Goal: Task Accomplishment & Management: Manage account settings

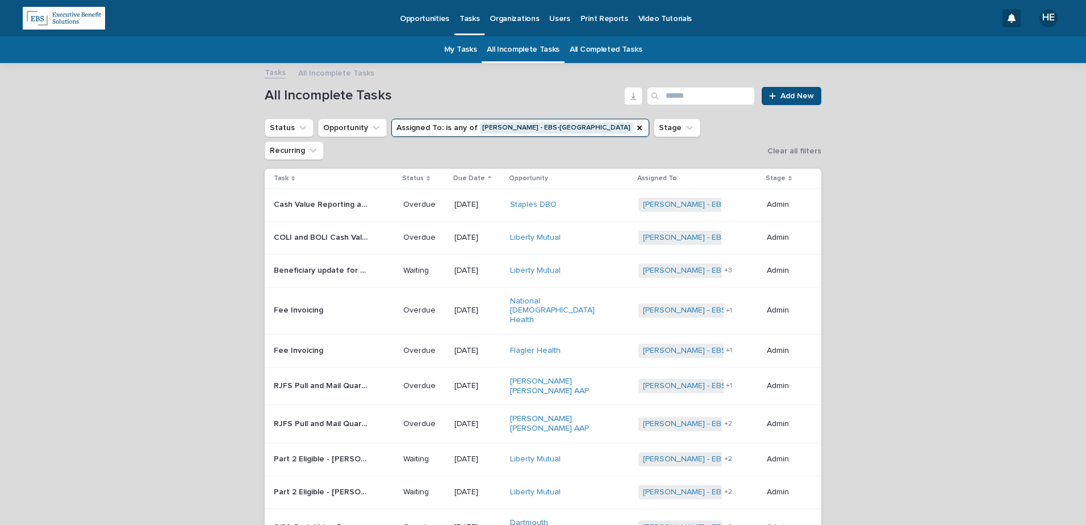
click at [409, 200] on p "Overdue" at bounding box center [424, 205] width 42 height 10
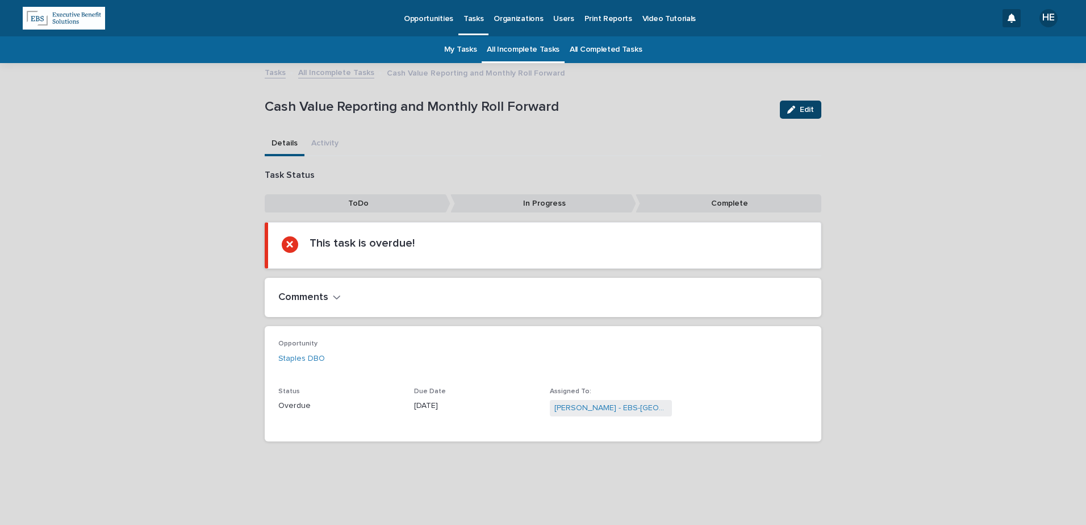
click at [796, 103] on button "Edit" at bounding box center [800, 110] width 41 height 18
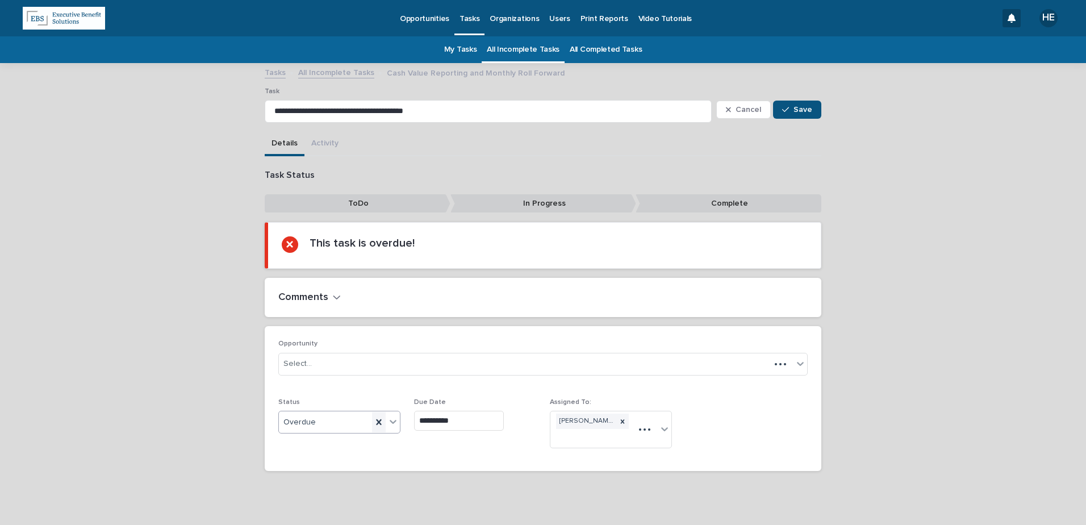
click at [373, 428] on icon at bounding box center [378, 421] width 11 height 11
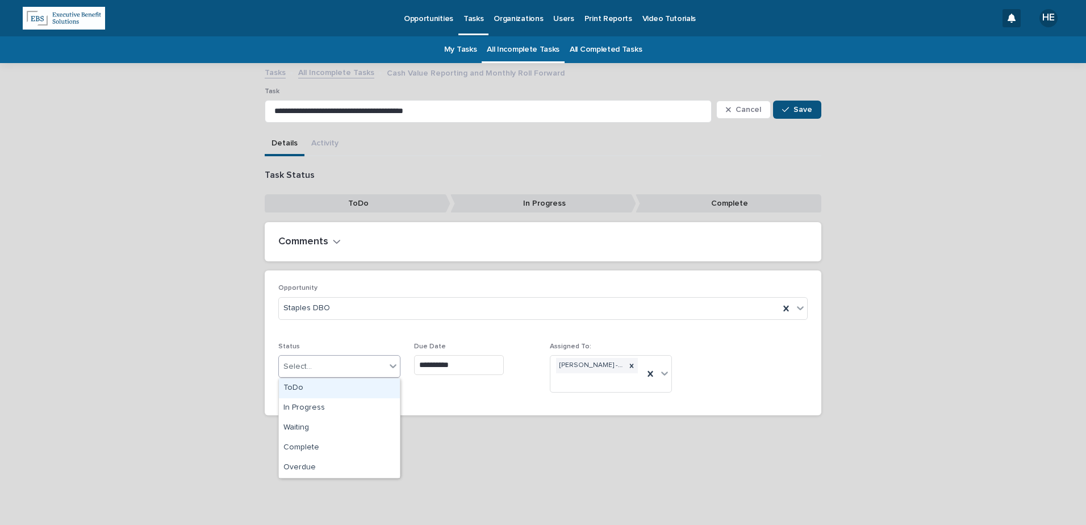
click at [391, 373] on div at bounding box center [393, 365] width 14 height 20
click at [330, 471] on div "Overdue" at bounding box center [339, 468] width 121 height 20
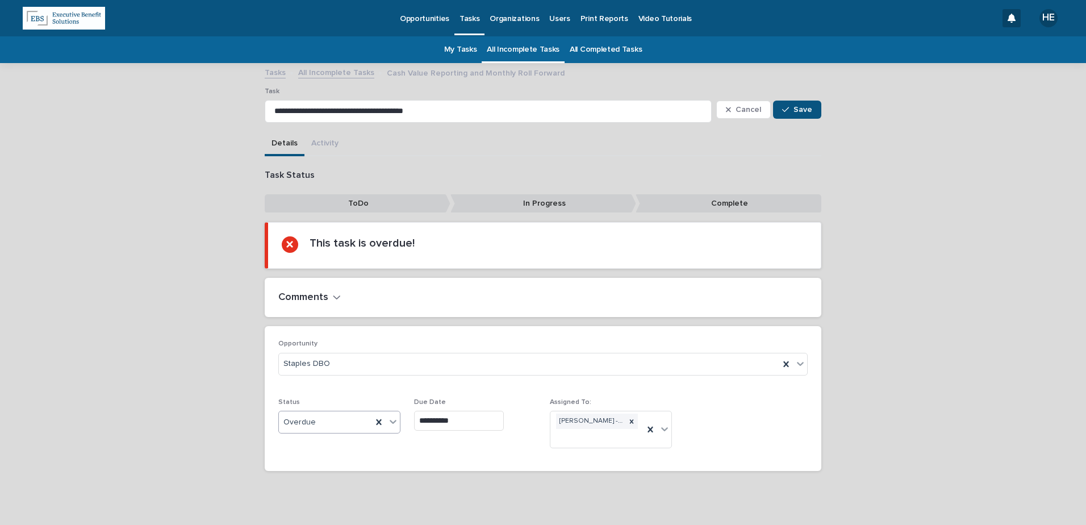
click at [387, 422] on icon at bounding box center [392, 421] width 11 height 11
click at [332, 494] on div "Complete" at bounding box center [335, 503] width 121 height 20
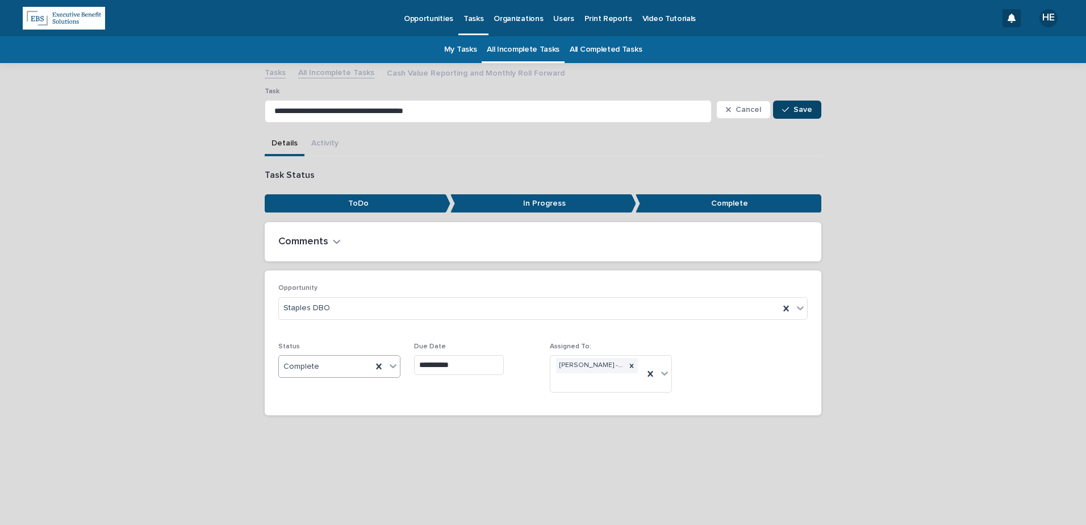
click at [801, 109] on span "Save" at bounding box center [802, 110] width 19 height 8
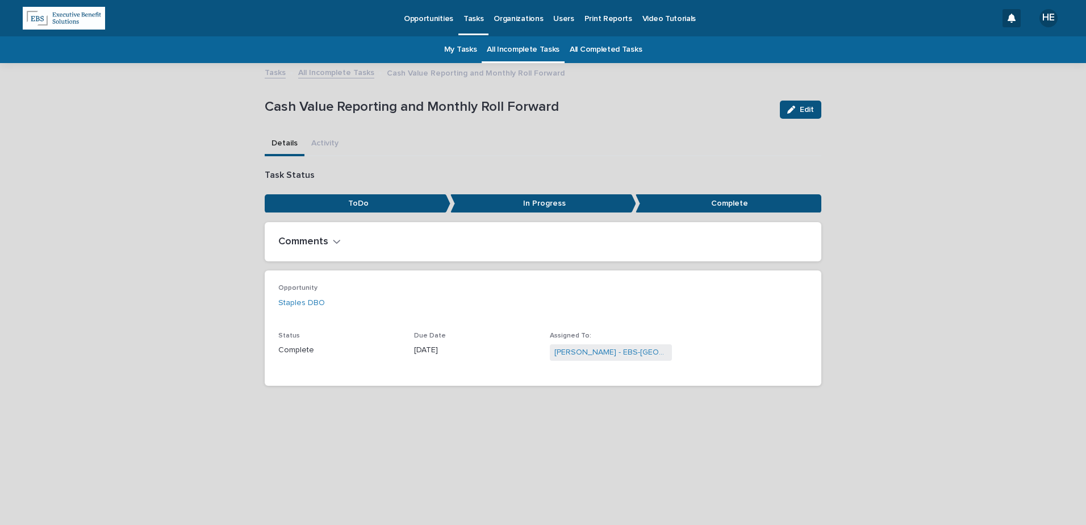
click at [460, 51] on link "My Tasks" at bounding box center [460, 49] width 33 height 27
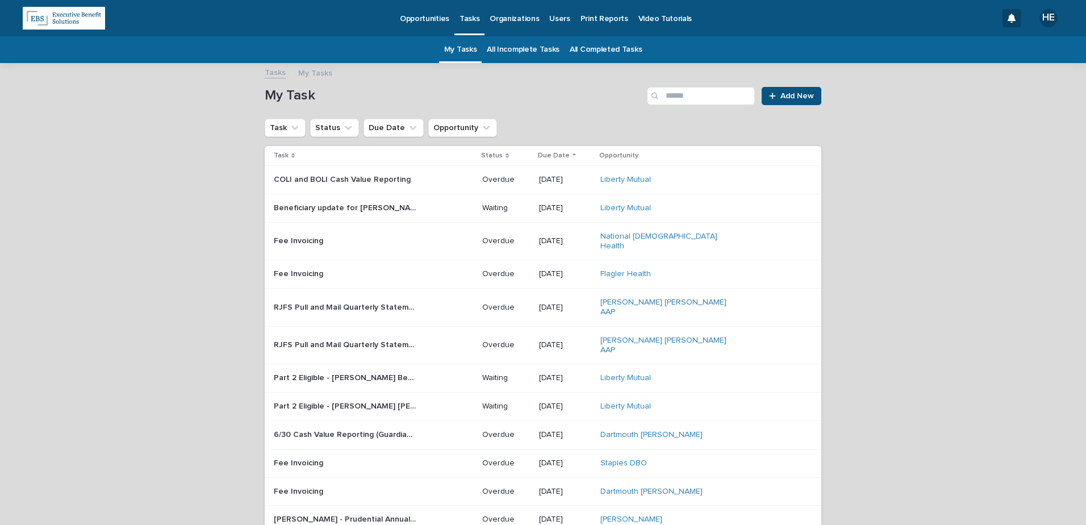
click at [669, 177] on div "Liberty Mutual" at bounding box center [671, 180] width 142 height 10
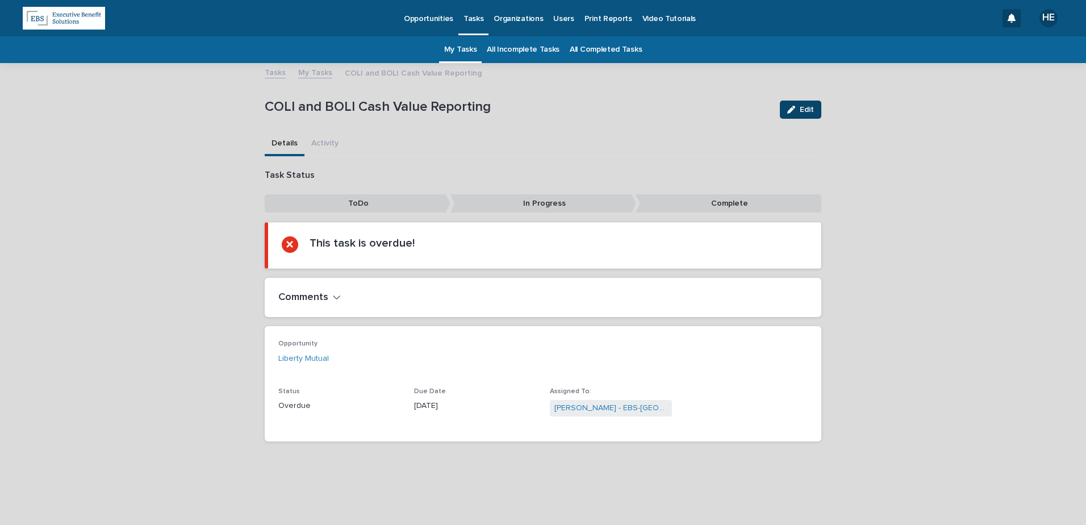
click at [807, 107] on span "Edit" at bounding box center [807, 110] width 14 height 8
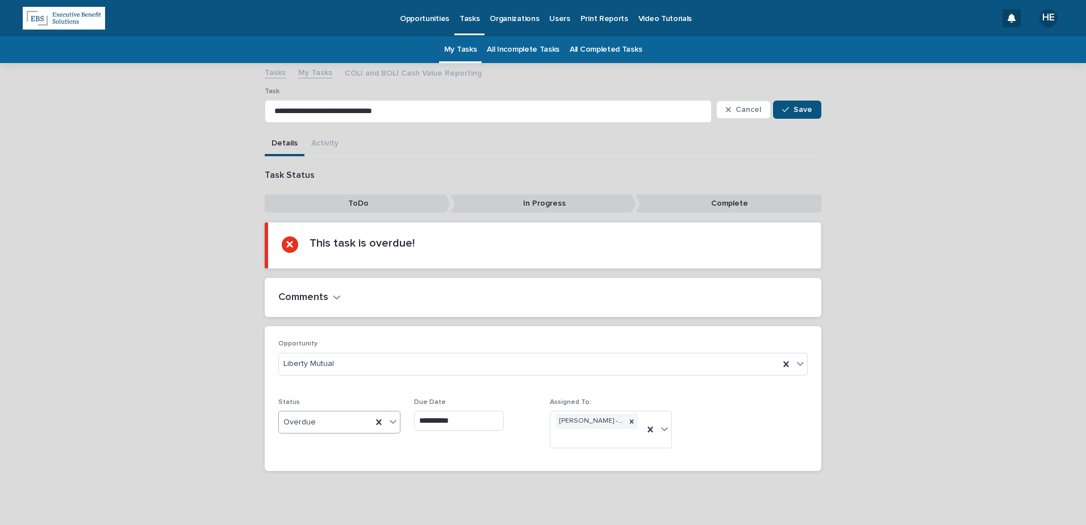
click at [310, 428] on div "Overdue" at bounding box center [325, 422] width 93 height 19
click at [325, 504] on div "Complete" at bounding box center [335, 503] width 121 height 20
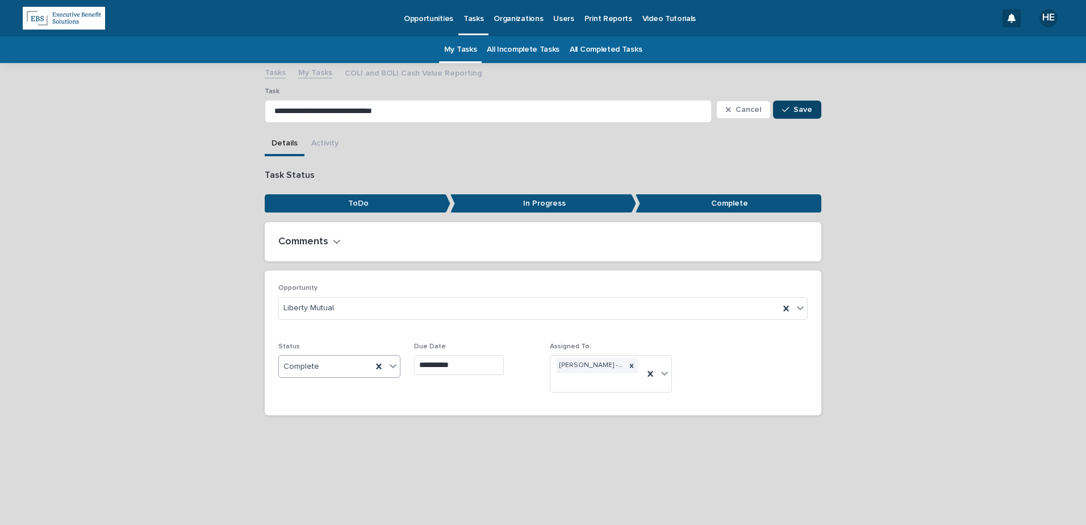
click at [803, 111] on span "Save" at bounding box center [802, 110] width 19 height 8
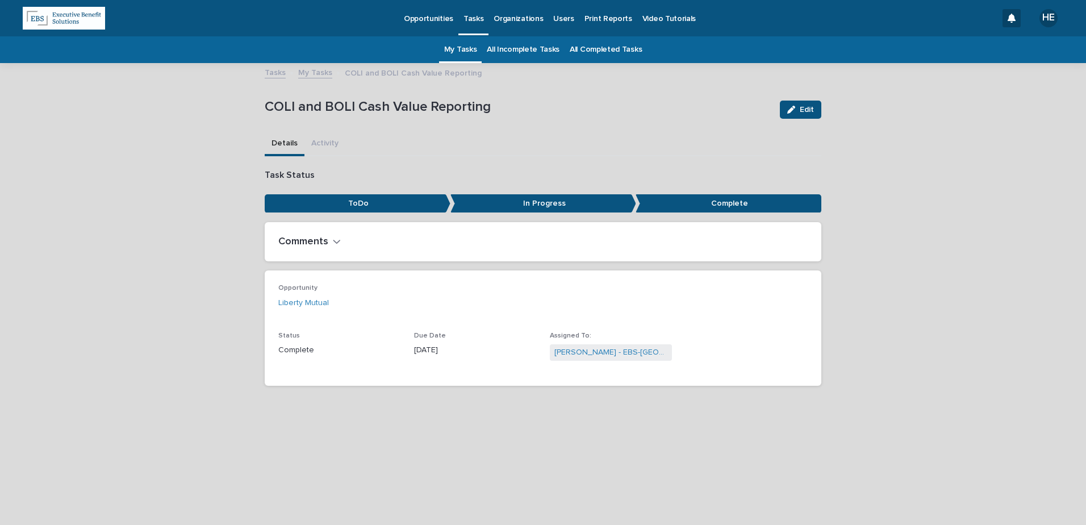
click at [454, 55] on link "My Tasks" at bounding box center [460, 49] width 33 height 27
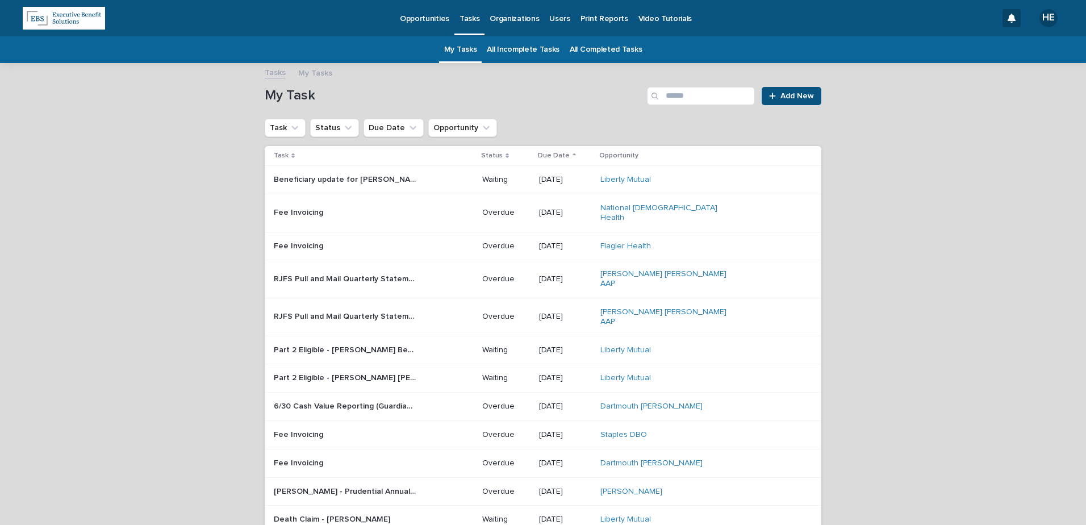
click at [390, 210] on p at bounding box center [345, 213] width 142 height 10
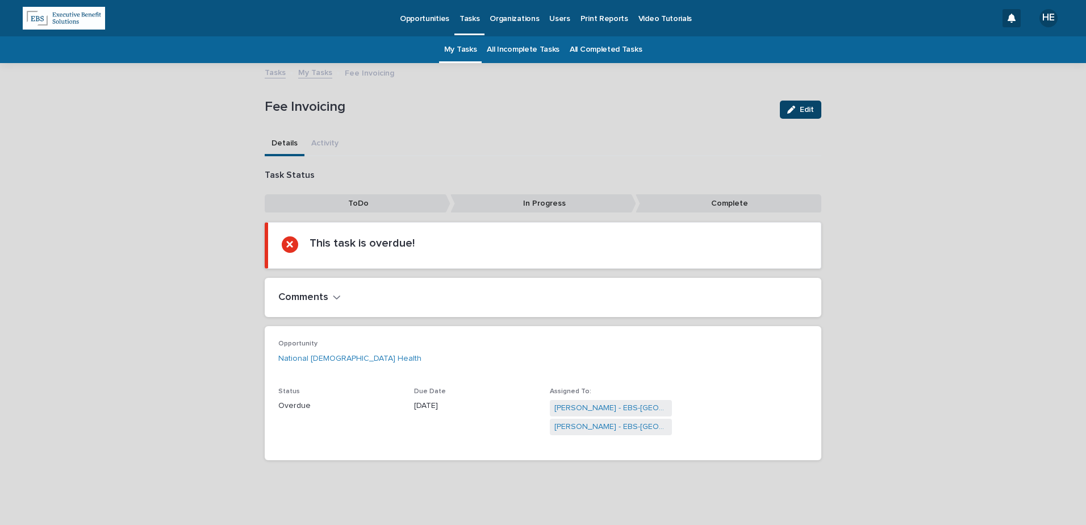
click at [793, 101] on button "Edit" at bounding box center [800, 110] width 41 height 18
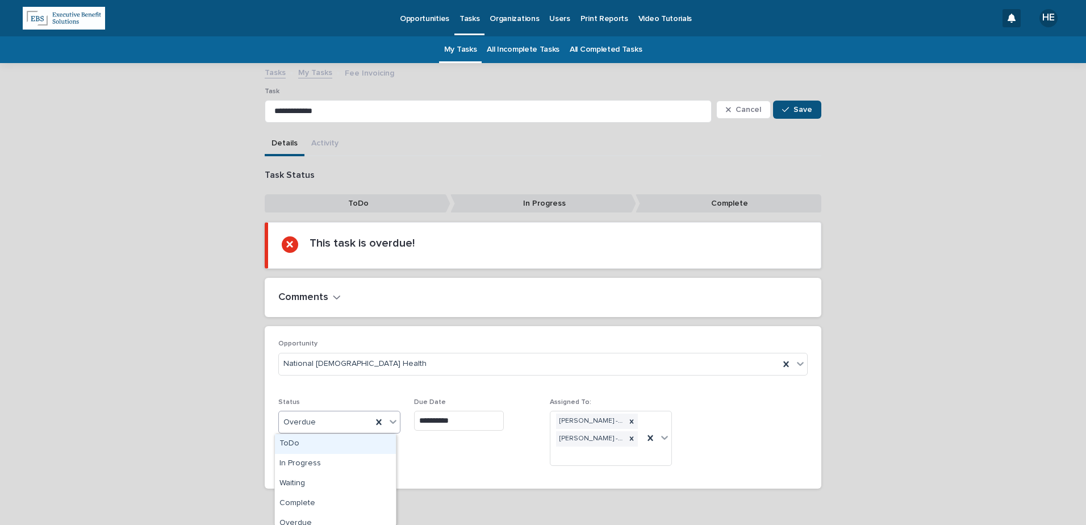
click at [387, 422] on icon at bounding box center [392, 421] width 11 height 11
click at [349, 504] on div "Complete" at bounding box center [335, 503] width 121 height 20
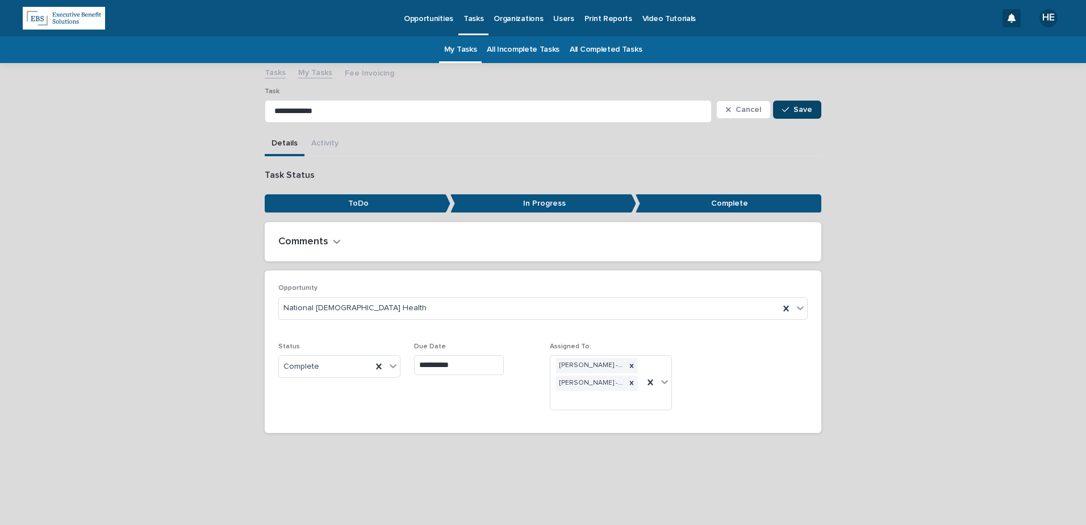
click at [804, 110] on span "Save" at bounding box center [802, 110] width 19 height 8
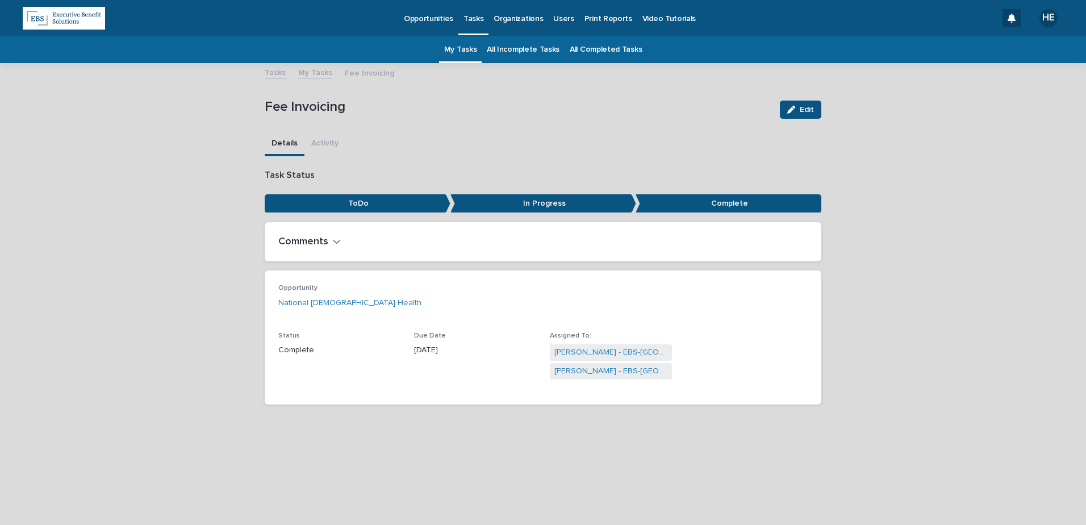
click at [468, 47] on link "My Tasks" at bounding box center [460, 49] width 33 height 27
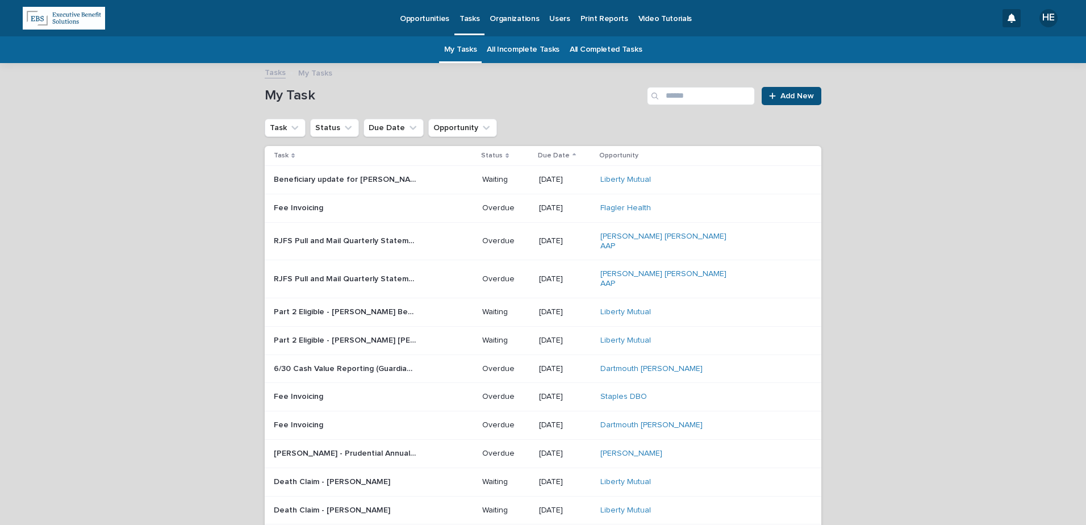
click at [382, 237] on p "RJFS Pull and Mail Quarterly Statements" at bounding box center [346, 240] width 144 height 12
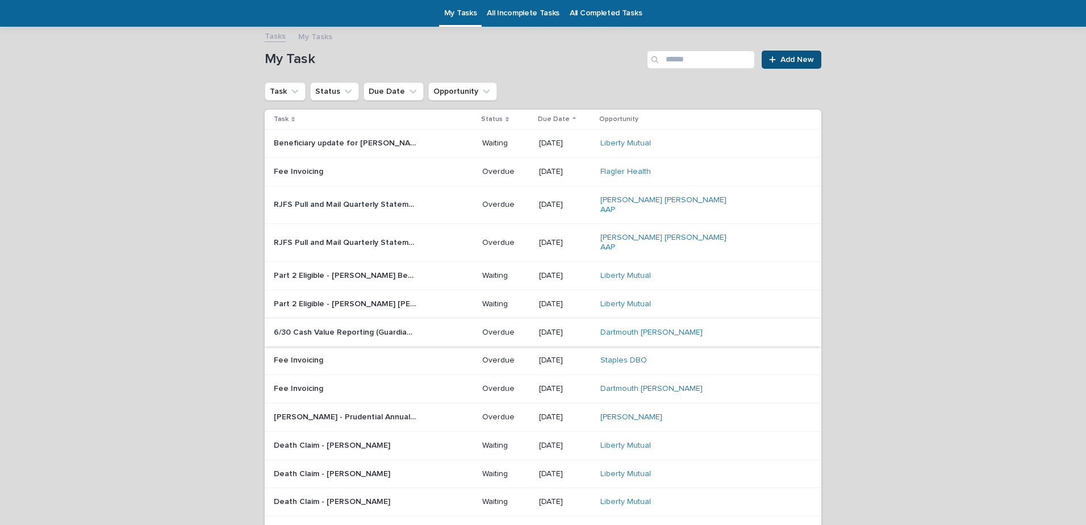
scroll to position [93, 0]
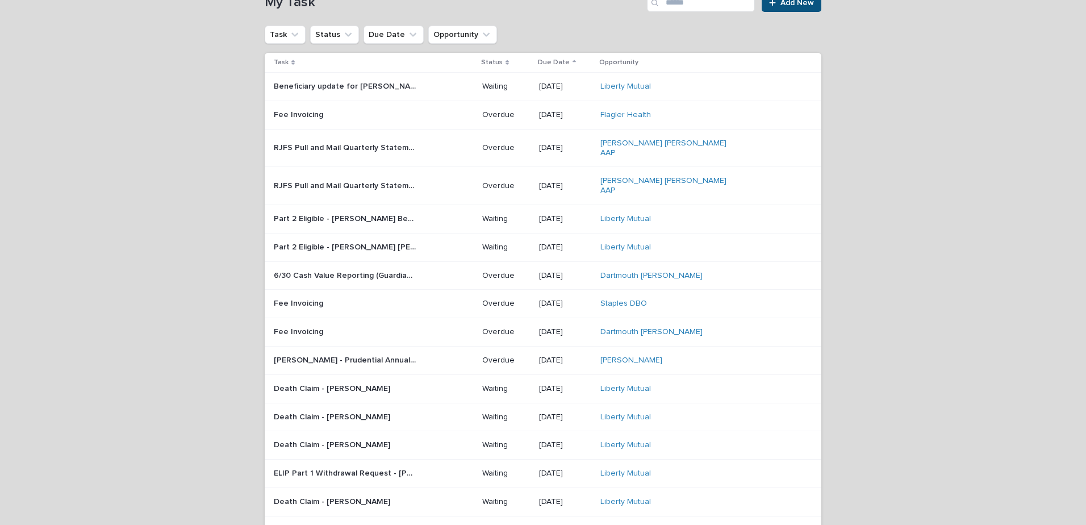
click at [411, 294] on td "Fee Invoicing Fee Invoicing" at bounding box center [371, 304] width 213 height 28
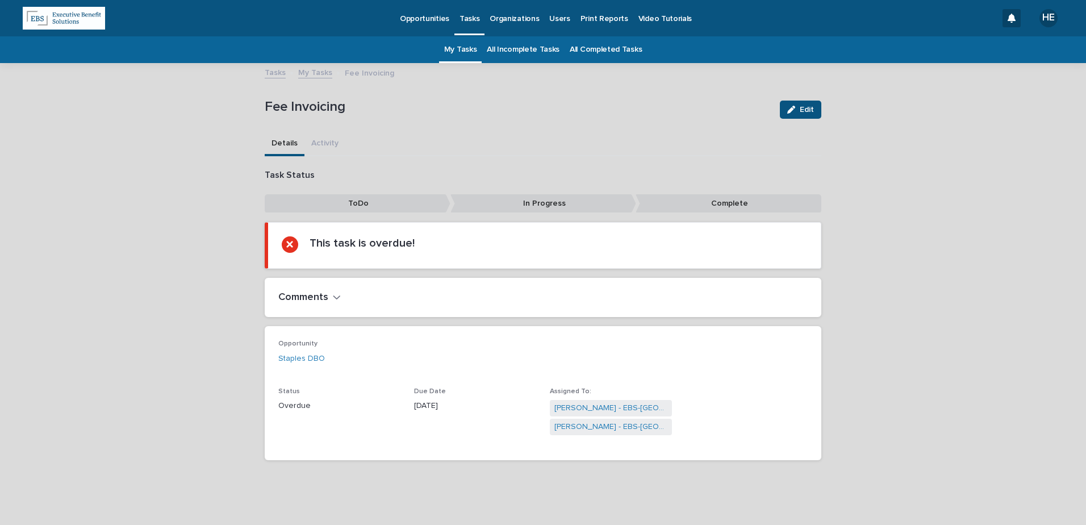
click at [819, 114] on div "**********" at bounding box center [543, 280] width 568 height 433
click at [805, 111] on span "Edit" at bounding box center [807, 110] width 14 height 8
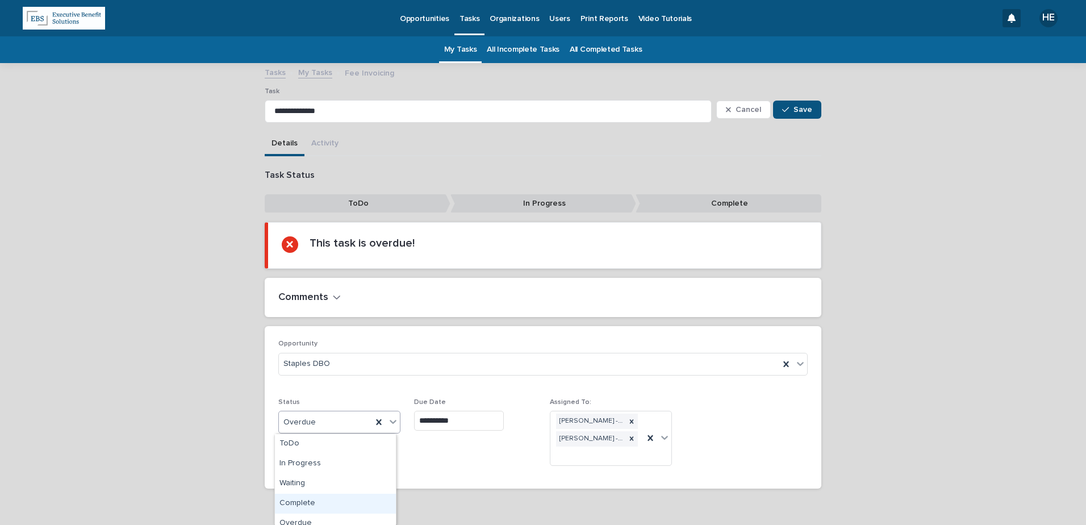
click at [319, 505] on div "Complete" at bounding box center [335, 503] width 121 height 20
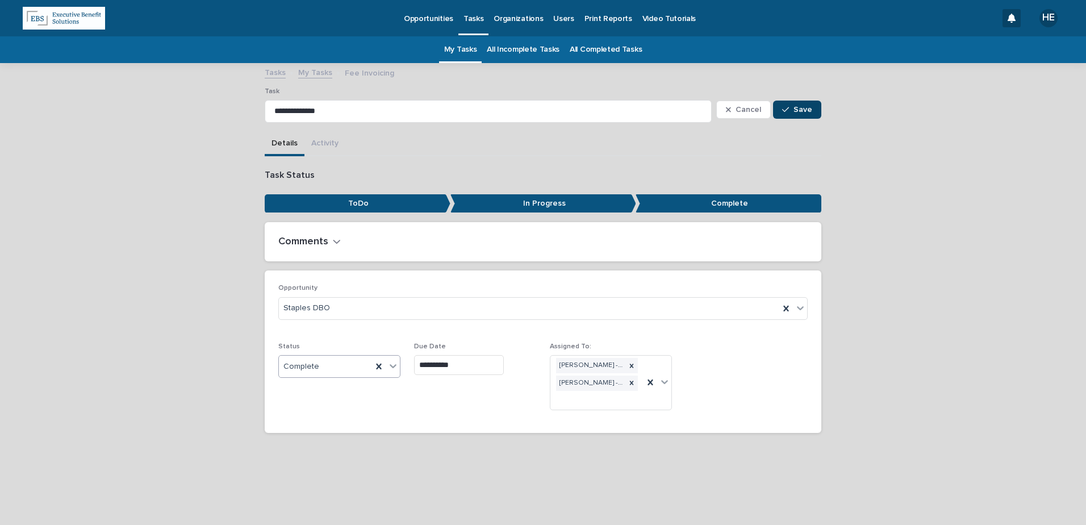
click at [798, 111] on span "Save" at bounding box center [802, 110] width 19 height 8
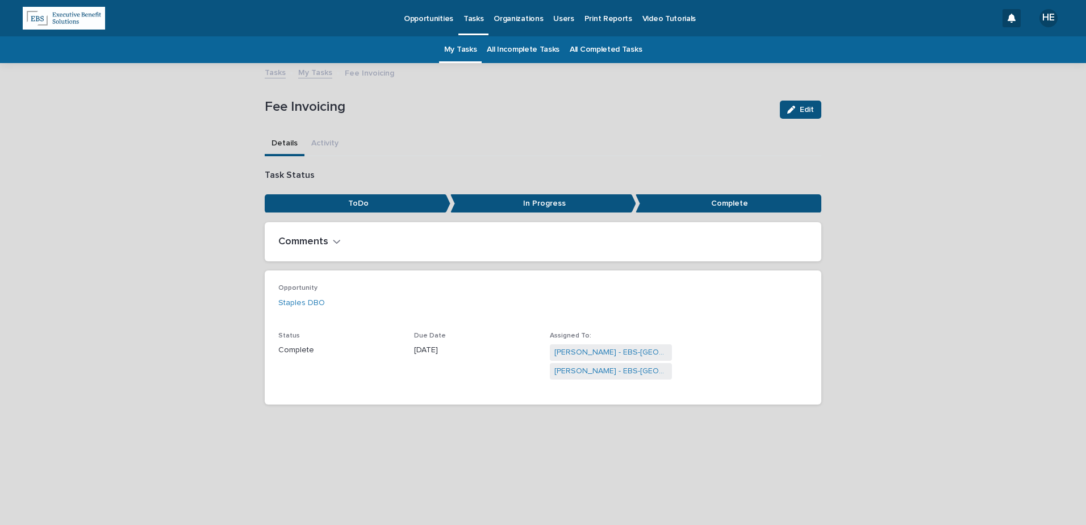
click at [458, 51] on link "My Tasks" at bounding box center [460, 49] width 33 height 27
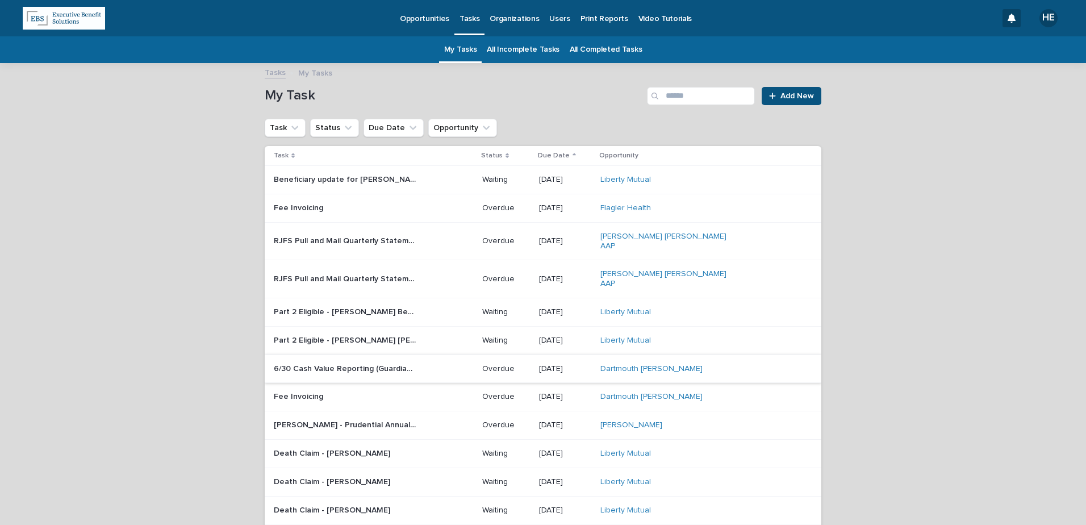
scroll to position [57, 0]
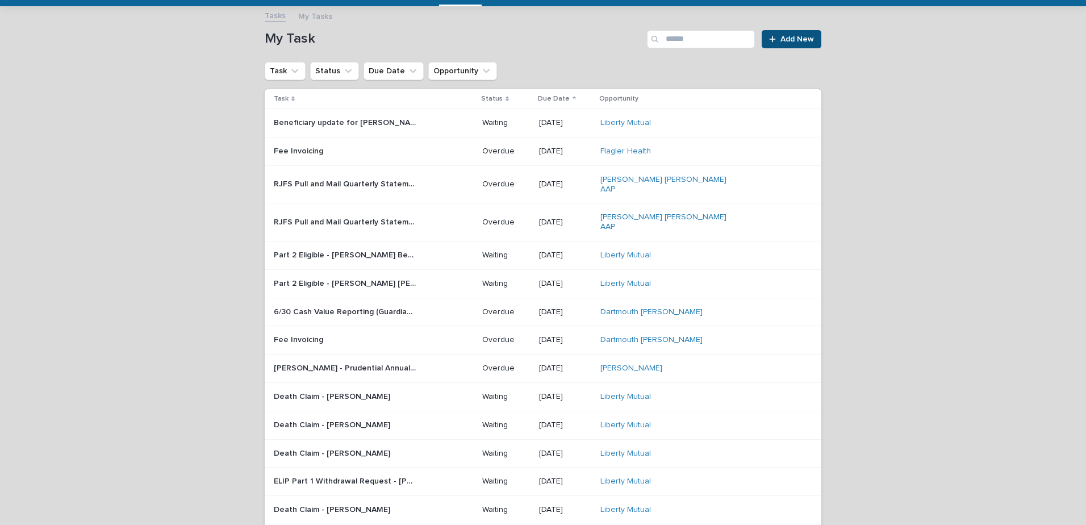
click at [390, 330] on div "Fee Invoicing Fee Invoicing" at bounding box center [373, 339] width 199 height 19
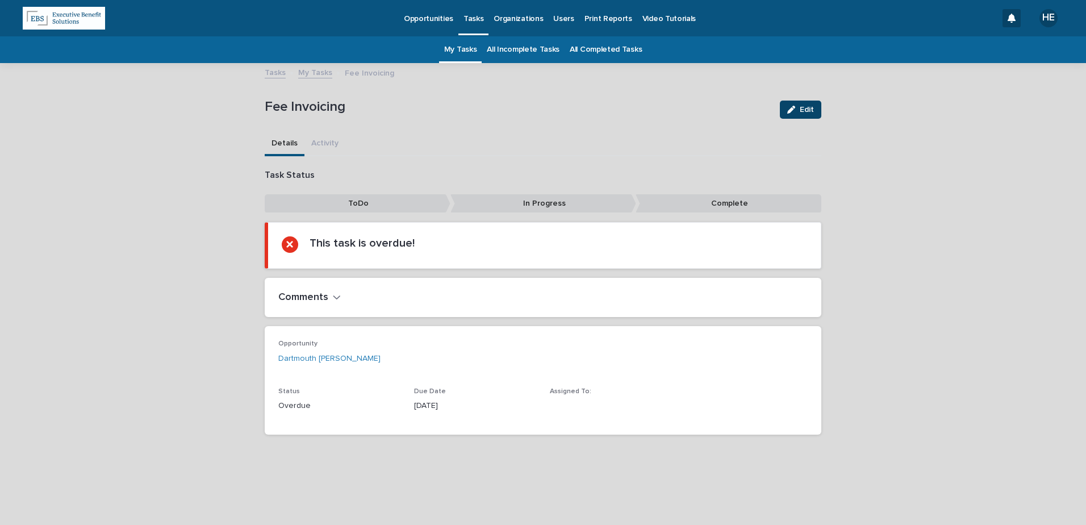
click at [803, 107] on span "Edit" at bounding box center [807, 110] width 14 height 8
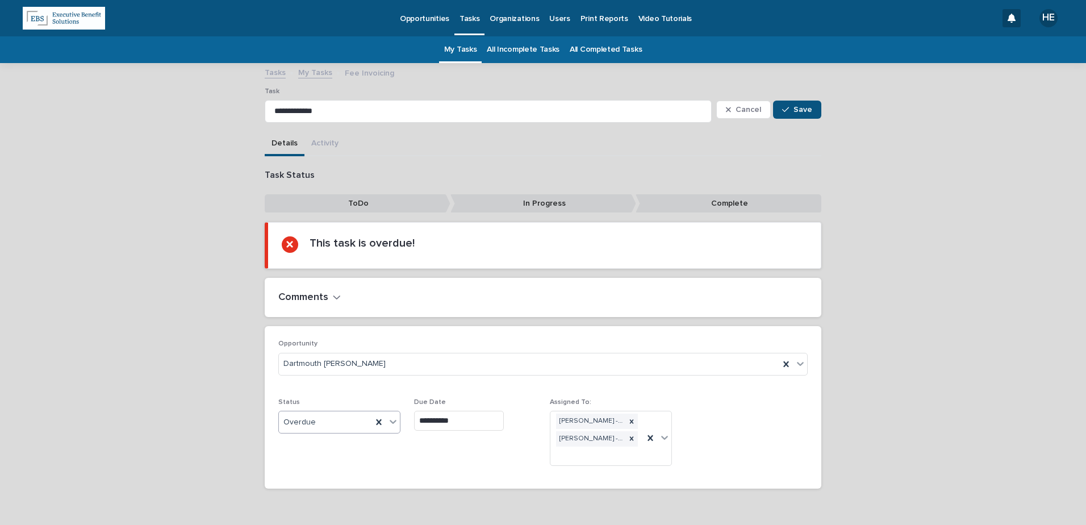
click at [316, 425] on div "Overdue" at bounding box center [325, 422] width 93 height 19
click at [323, 505] on div "Complete" at bounding box center [335, 503] width 121 height 20
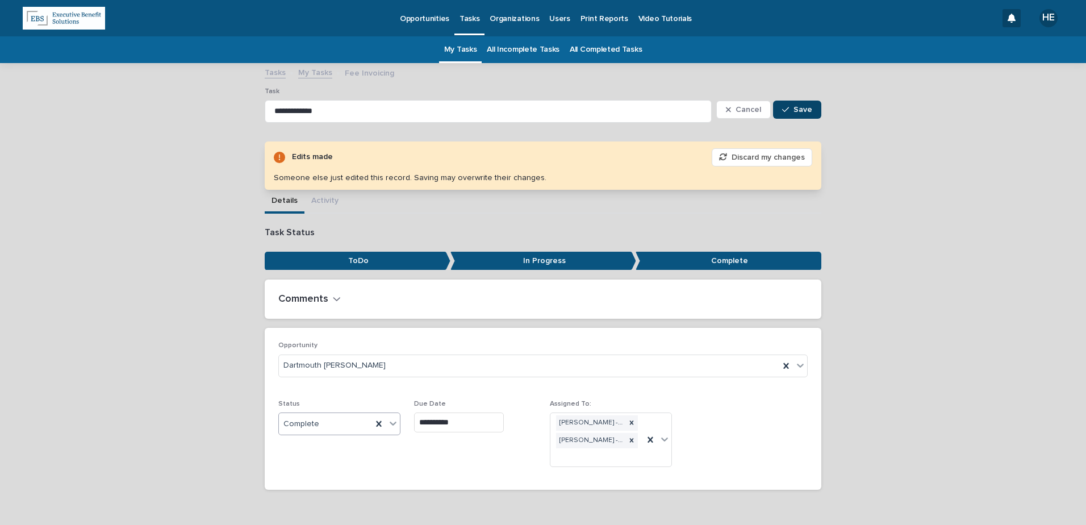
click at [793, 111] on span "Save" at bounding box center [802, 110] width 19 height 8
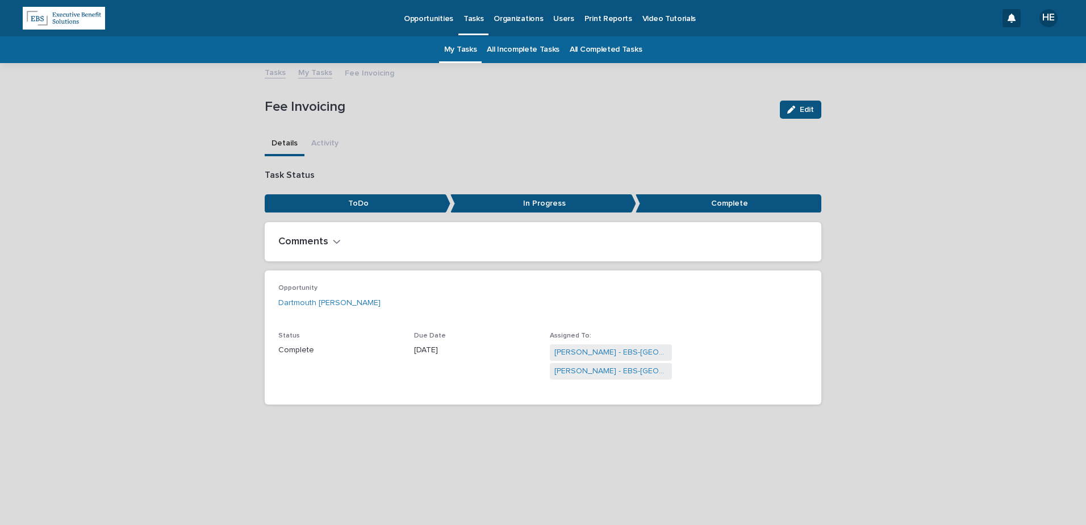
click at [454, 49] on link "My Tasks" at bounding box center [460, 49] width 33 height 27
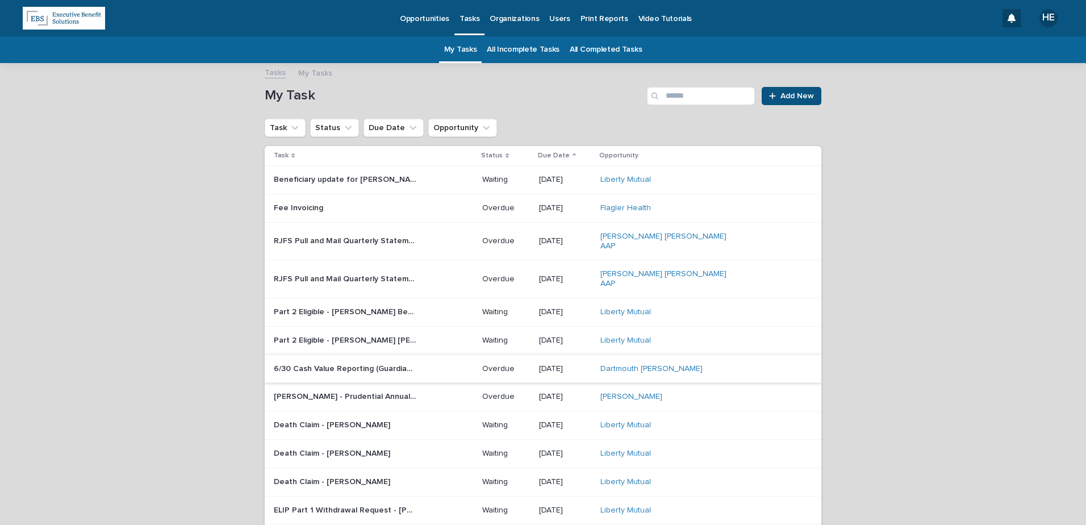
scroll to position [57, 0]
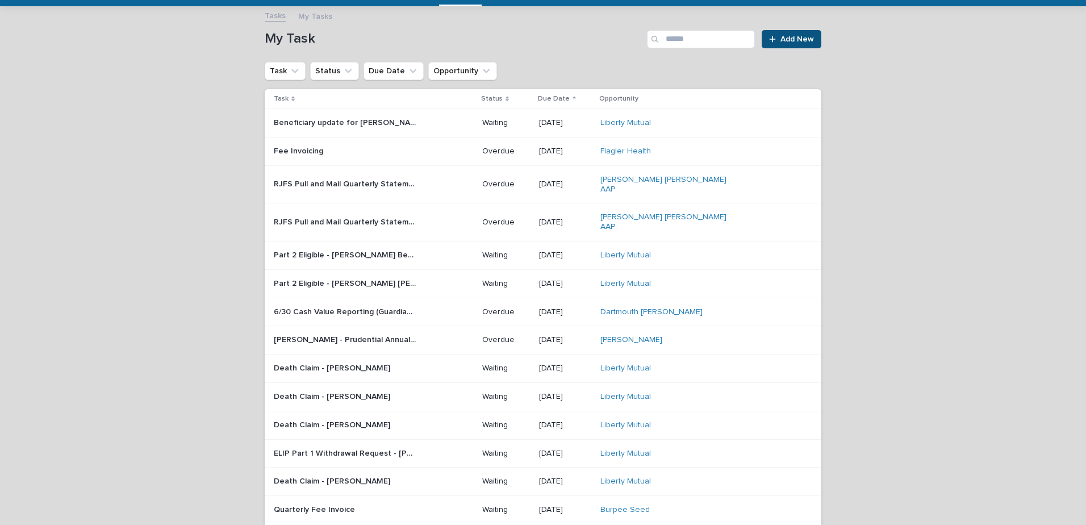
click at [405, 333] on p "[PERSON_NAME] - Prudential Annual Premium Invoice" at bounding box center [346, 339] width 144 height 12
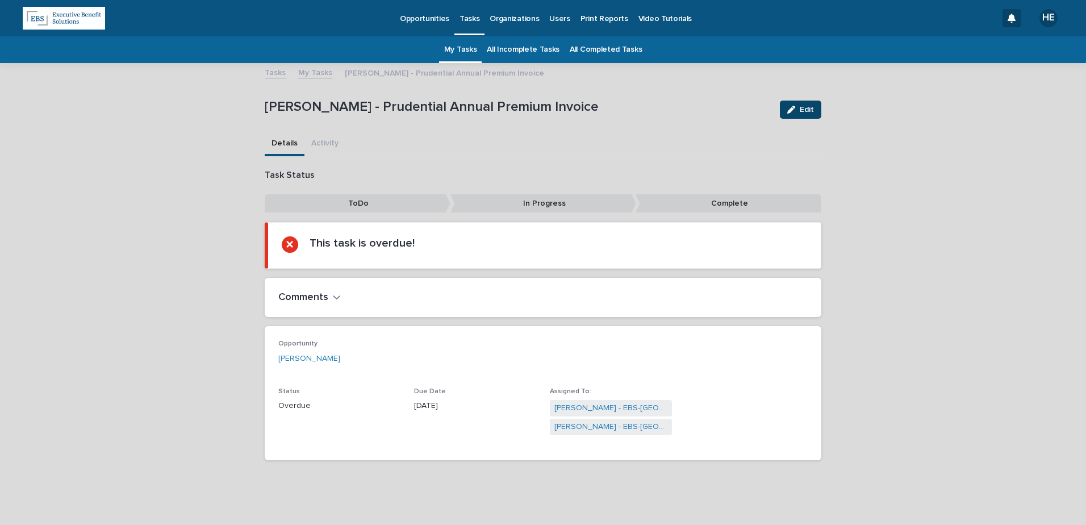
click at [801, 108] on span "Edit" at bounding box center [807, 110] width 14 height 8
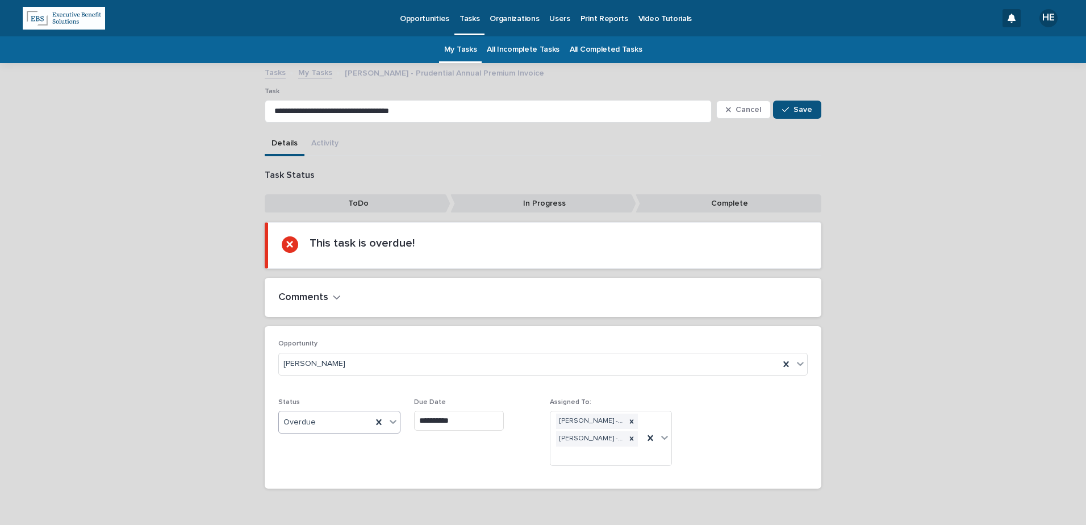
click at [327, 421] on div "Overdue" at bounding box center [325, 422] width 93 height 19
click at [328, 503] on div "Complete" at bounding box center [335, 503] width 121 height 20
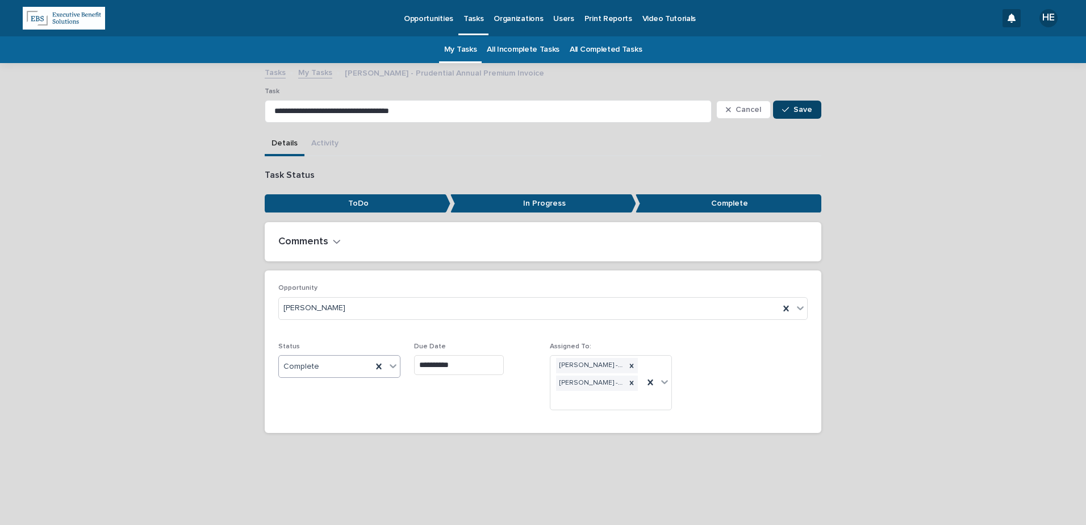
click at [803, 109] on span "Save" at bounding box center [802, 110] width 19 height 8
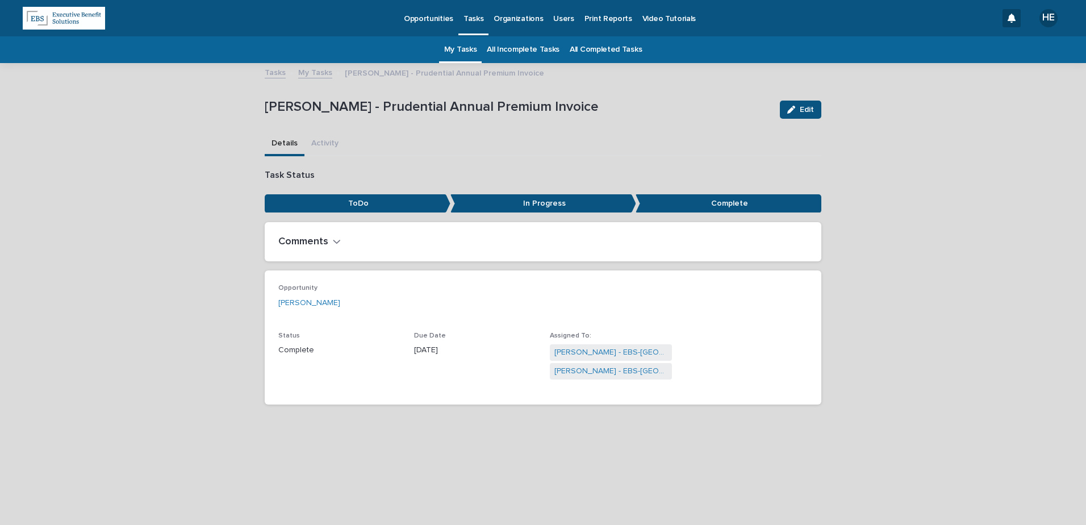
click at [459, 57] on link "My Tasks" at bounding box center [460, 49] width 33 height 27
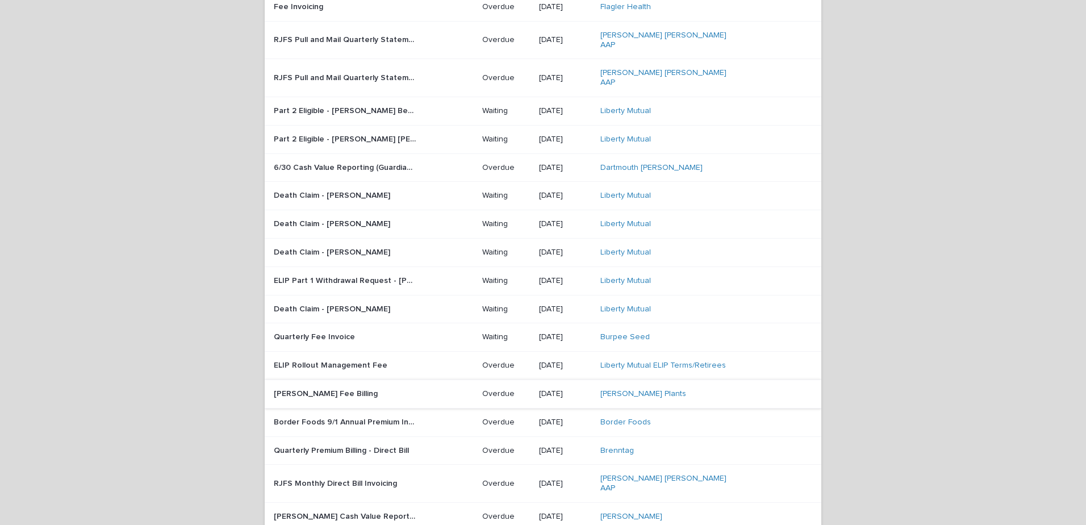
scroll to position [227, 0]
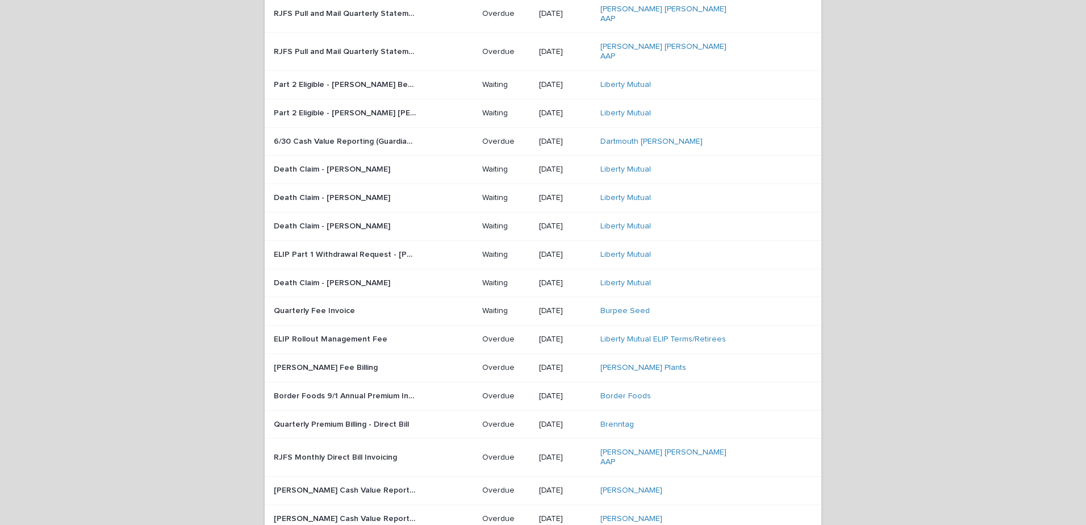
click at [354, 387] on div "Border Foods 9/1 Annual Premium Invoicing Border Foods 9/1 Annual Premium Invoi…" at bounding box center [373, 396] width 199 height 19
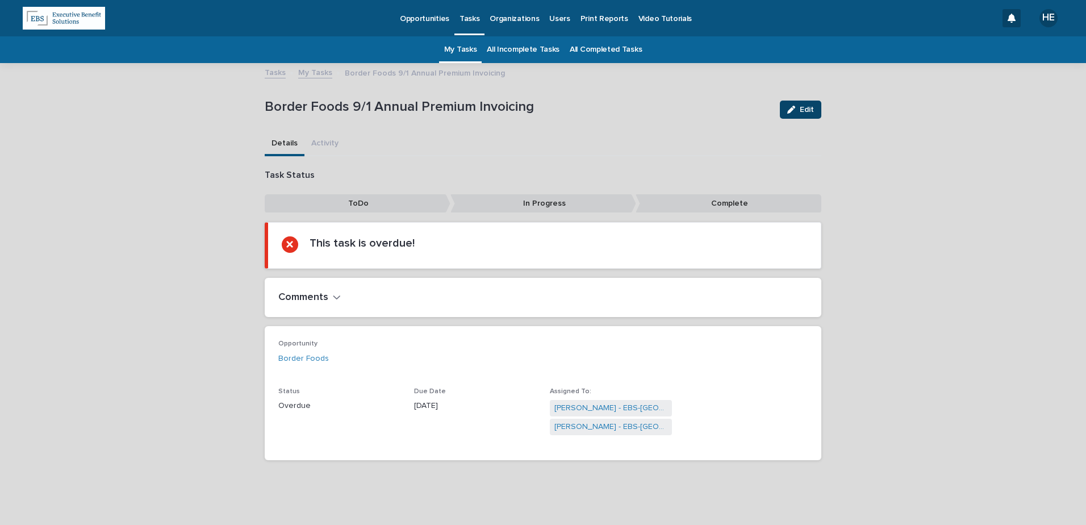
click at [794, 109] on div "button" at bounding box center [793, 110] width 12 height 8
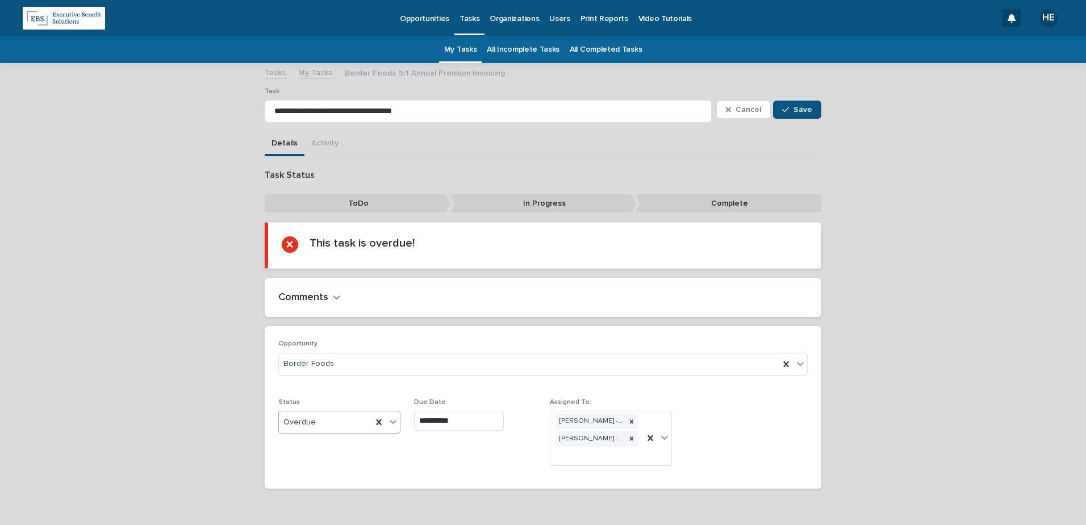
click at [340, 428] on div "Overdue" at bounding box center [325, 422] width 93 height 19
click at [337, 503] on div "Complete" at bounding box center [335, 503] width 121 height 20
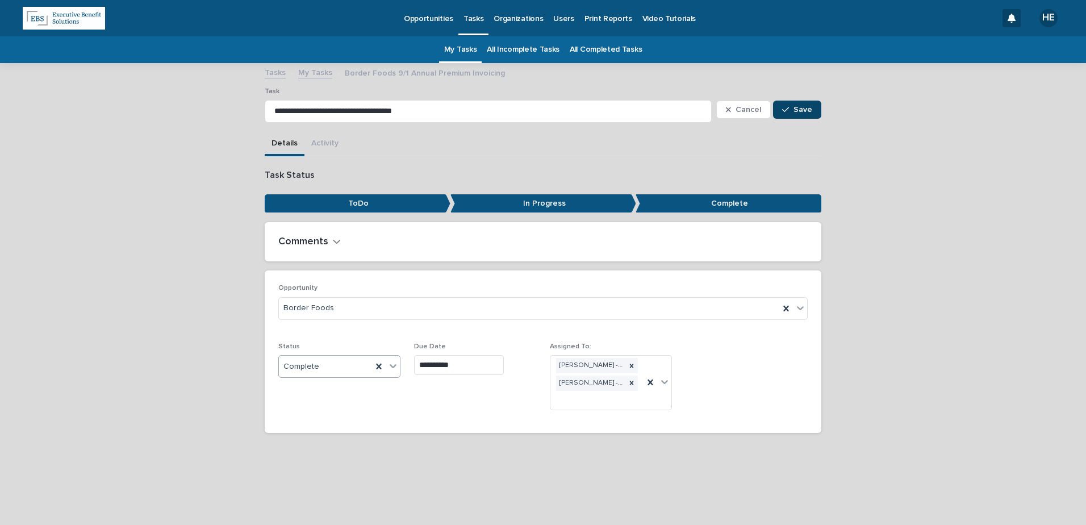
click at [799, 111] on span "Save" at bounding box center [802, 110] width 19 height 8
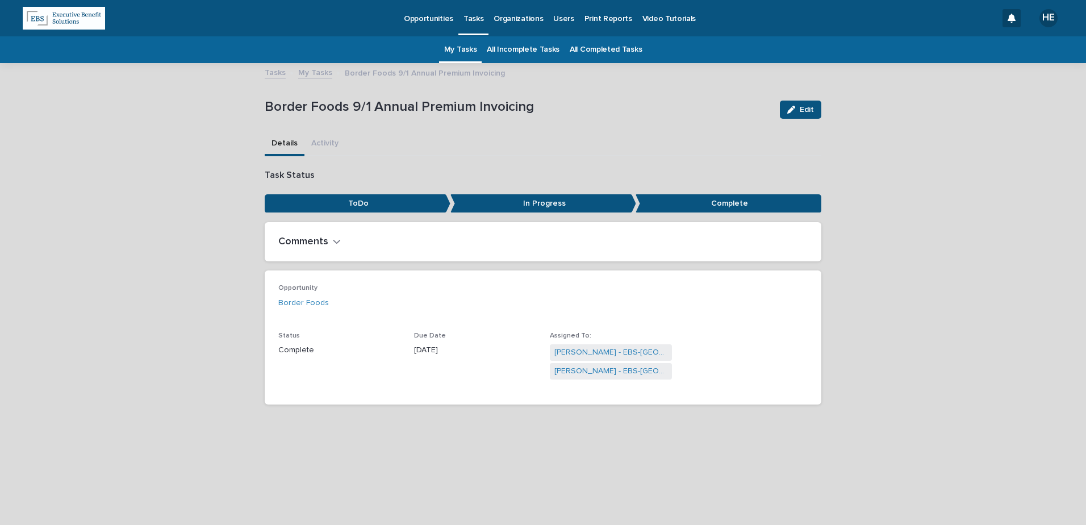
click at [463, 52] on link "My Tasks" at bounding box center [460, 49] width 33 height 27
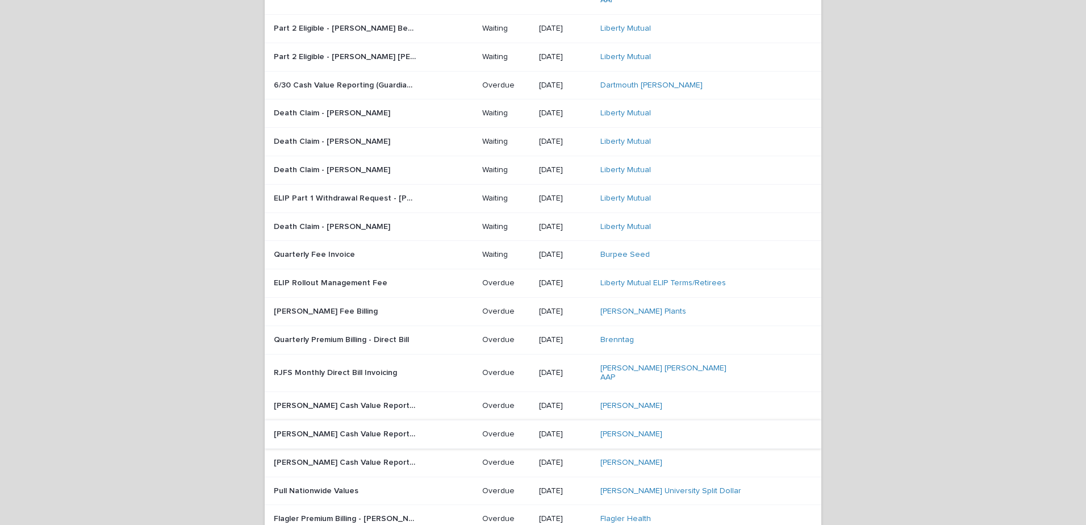
scroll to position [284, 0]
click at [340, 330] on div "Quarterly Premium Billing - Direct Bill Quarterly Premium Billing - Direct Bill" at bounding box center [373, 339] width 199 height 19
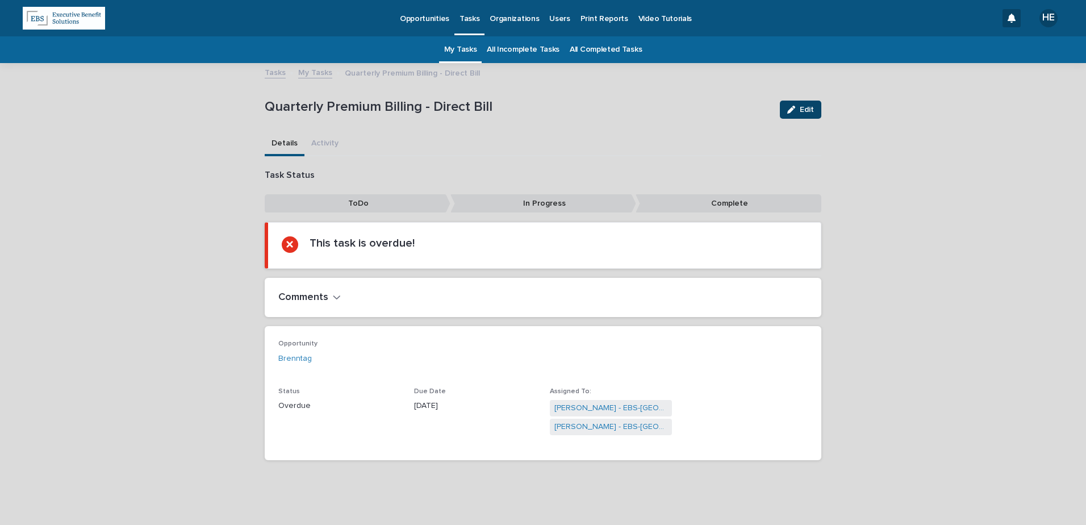
click at [802, 113] on span "Edit" at bounding box center [807, 110] width 14 height 8
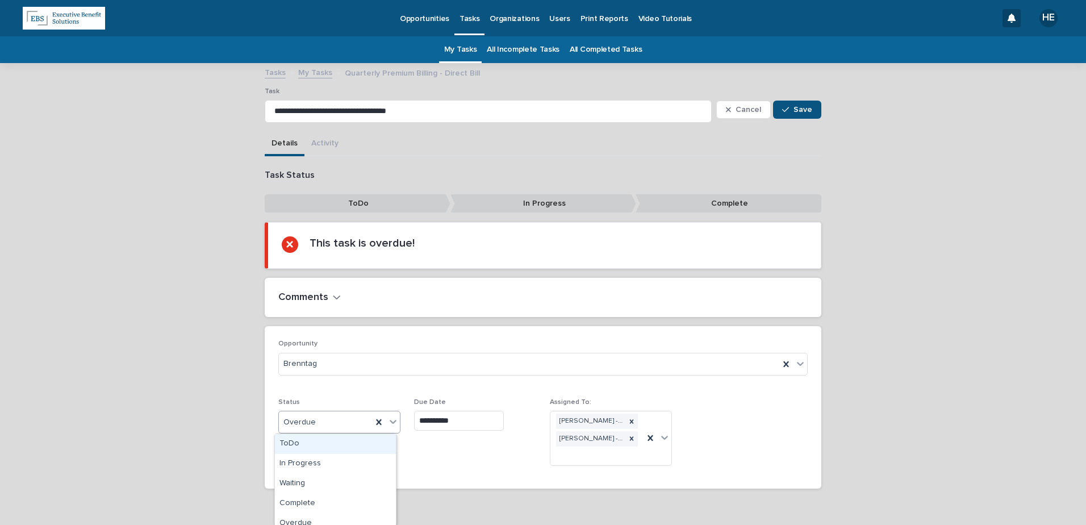
click at [340, 419] on div "Overdue" at bounding box center [325, 422] width 93 height 19
click at [340, 501] on div "Complete" at bounding box center [335, 503] width 121 height 20
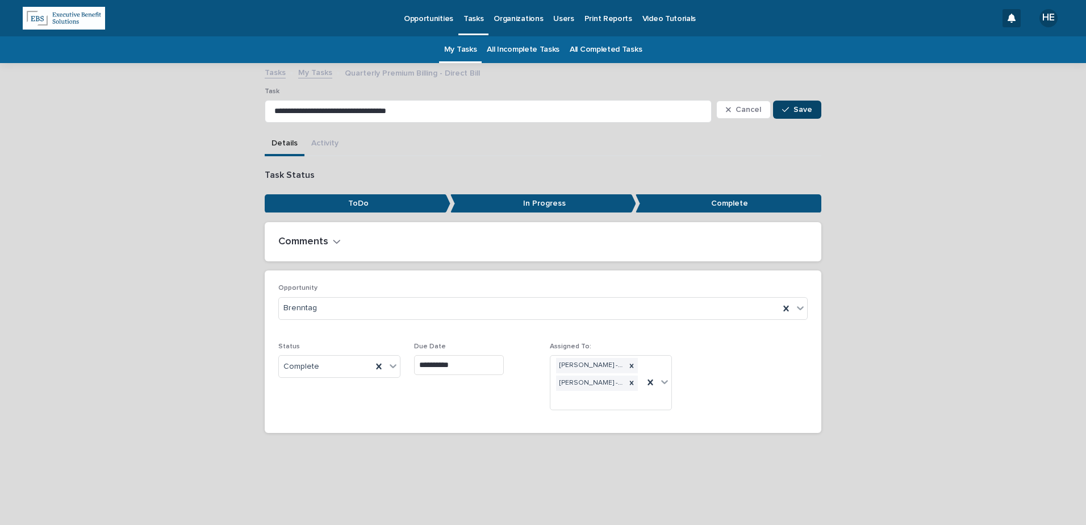
click at [785, 107] on icon "button" at bounding box center [785, 110] width 7 height 8
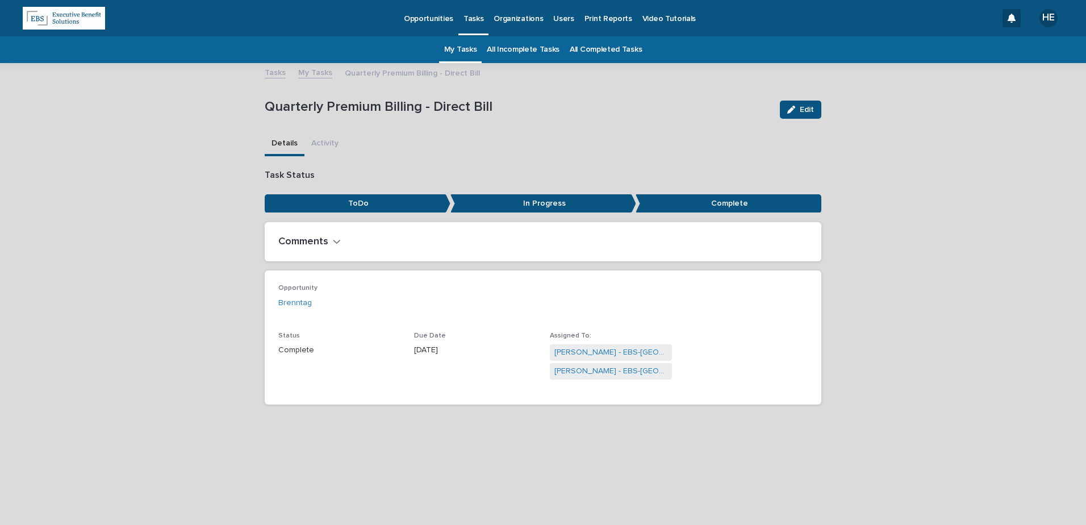
click at [471, 49] on link "My Tasks" at bounding box center [460, 49] width 33 height 27
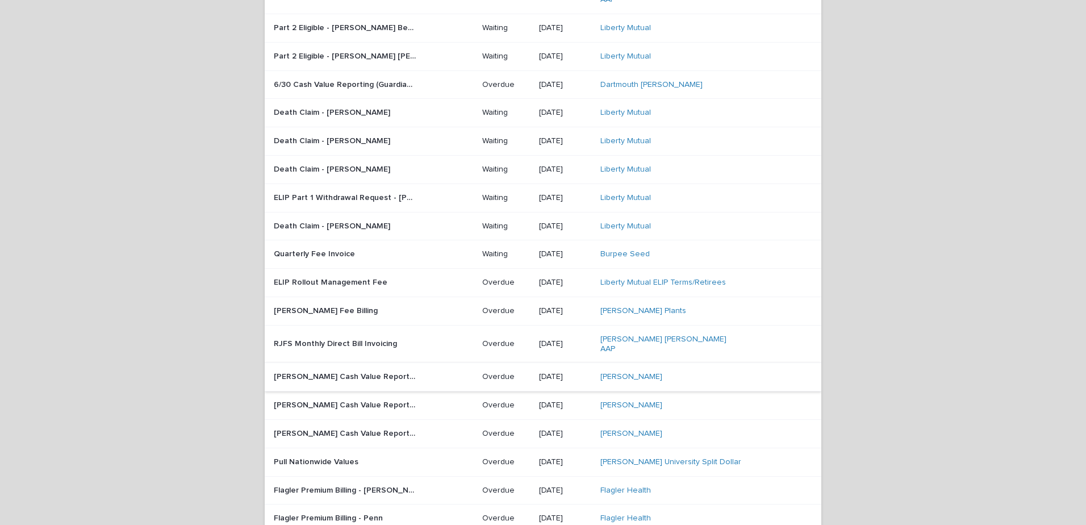
scroll to position [341, 0]
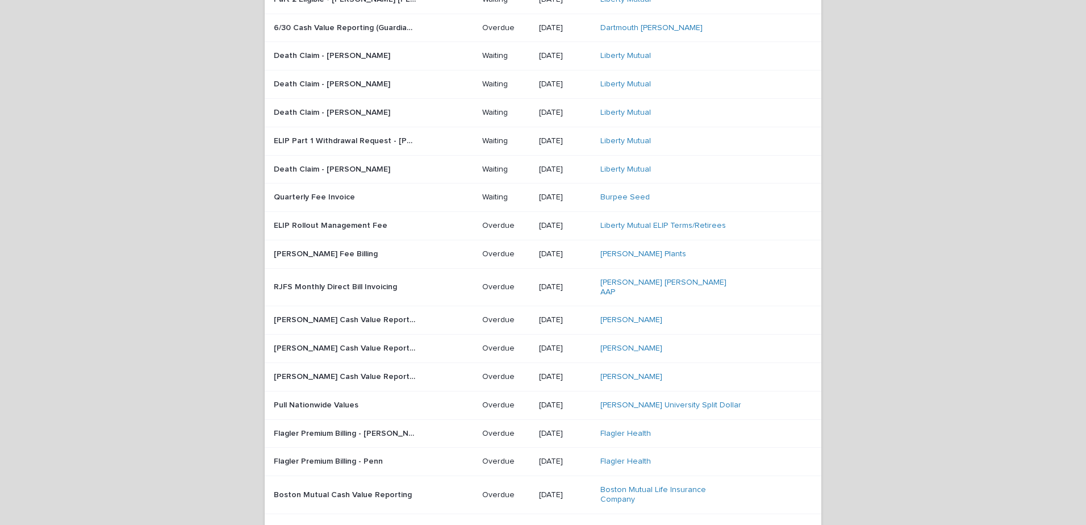
click at [373, 311] on div "[PERSON_NAME] Cash Value Reporting [PERSON_NAME] Cash Value Reporting" at bounding box center [373, 320] width 199 height 19
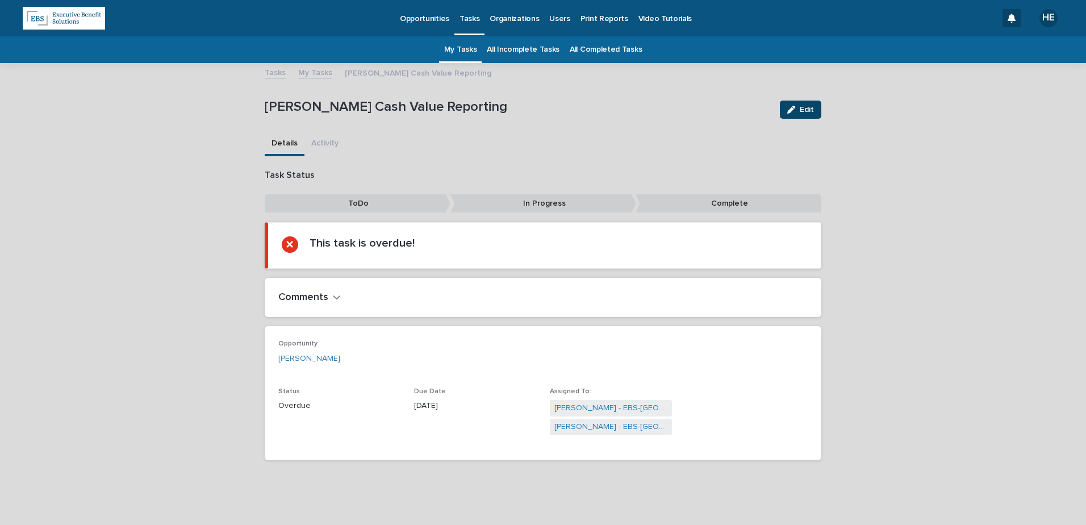
click at [800, 107] on span "Edit" at bounding box center [807, 110] width 14 height 8
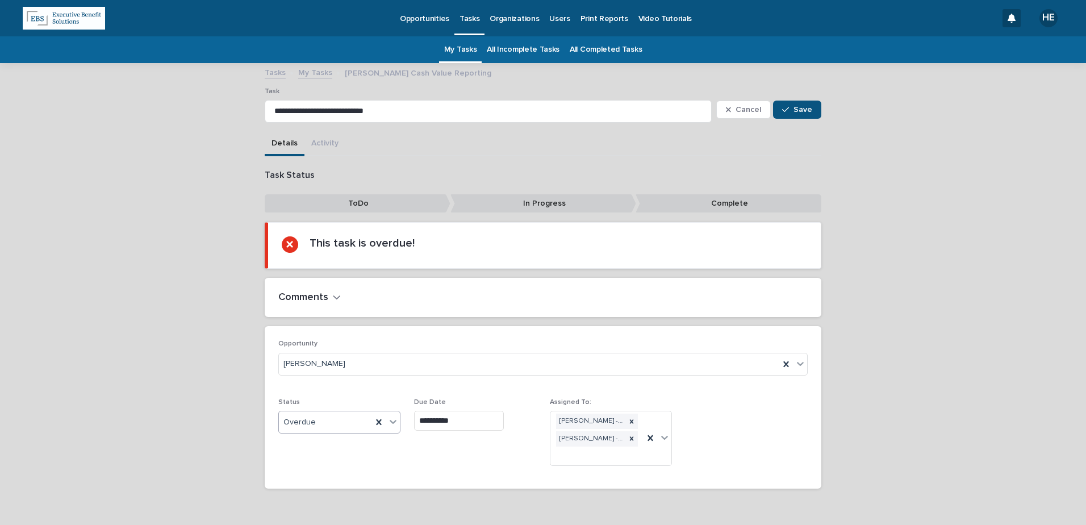
click at [320, 418] on div "Overdue" at bounding box center [325, 422] width 93 height 19
click at [321, 502] on div "Complete" at bounding box center [335, 503] width 121 height 20
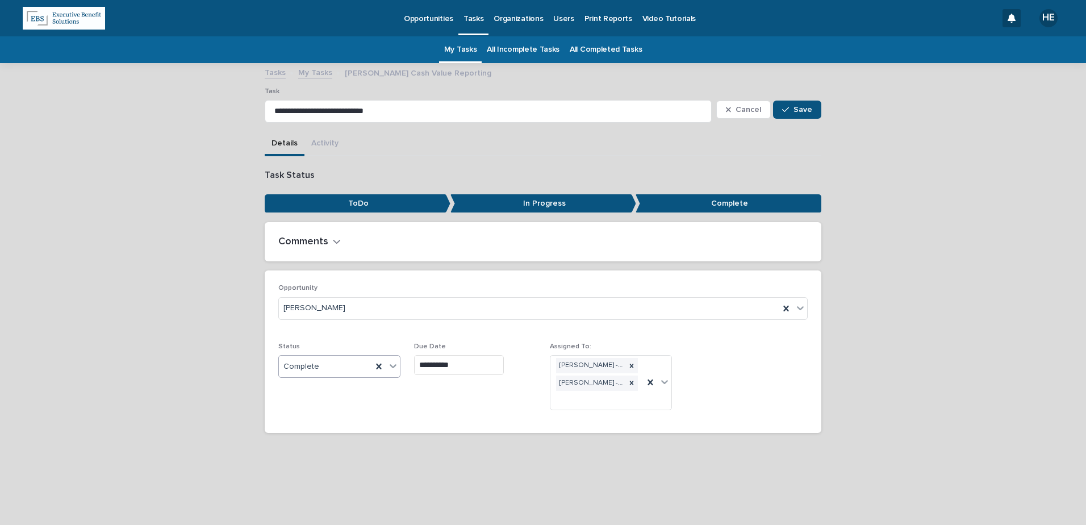
click at [800, 99] on div "Cancel Save" at bounding box center [768, 109] width 105 height 45
click at [802, 106] on span "Save" at bounding box center [802, 110] width 19 height 8
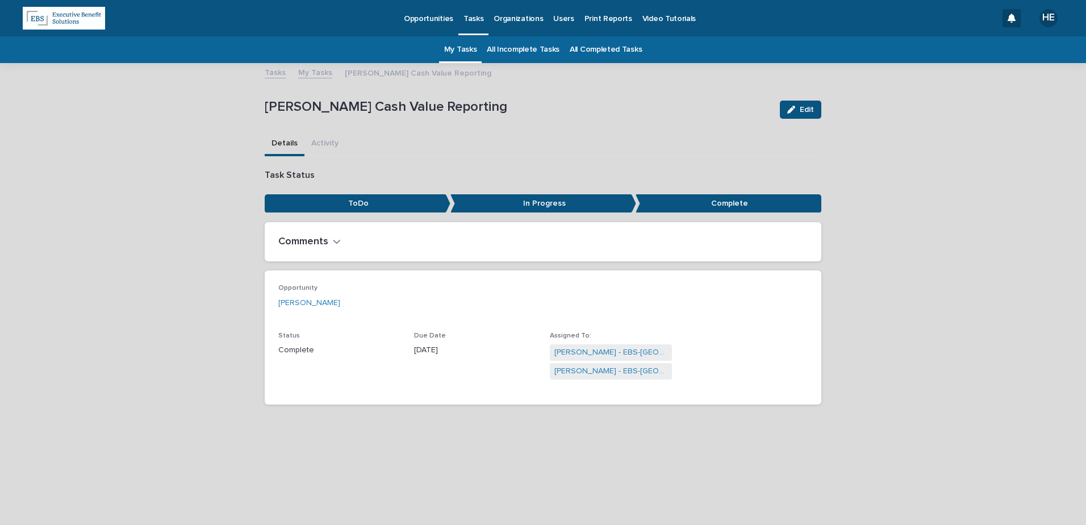
click at [459, 44] on link "My Tasks" at bounding box center [460, 49] width 33 height 27
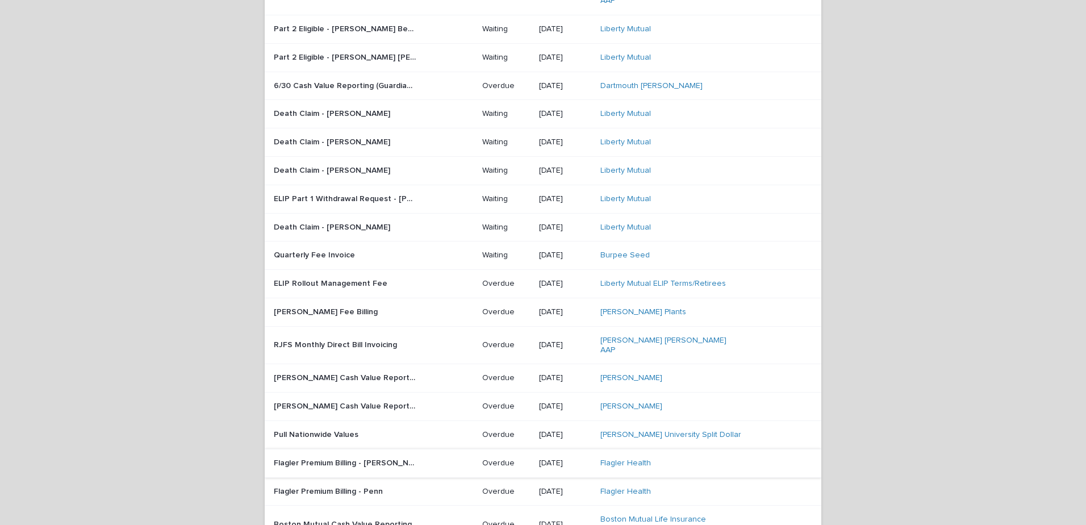
scroll to position [284, 0]
click at [346, 370] on p "[PERSON_NAME] Cash Value Reporting" at bounding box center [346, 376] width 144 height 12
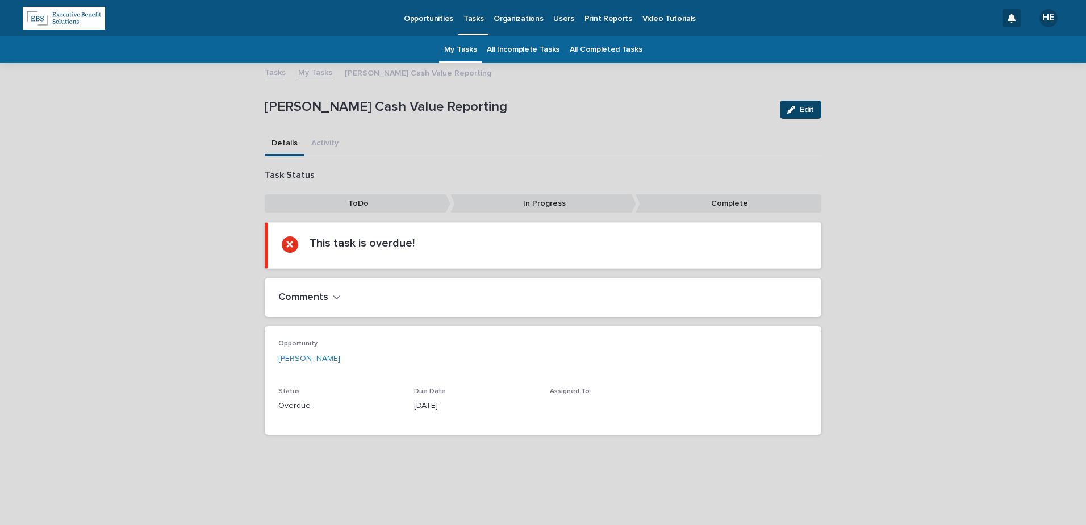
click at [798, 114] on button "Edit" at bounding box center [800, 110] width 41 height 18
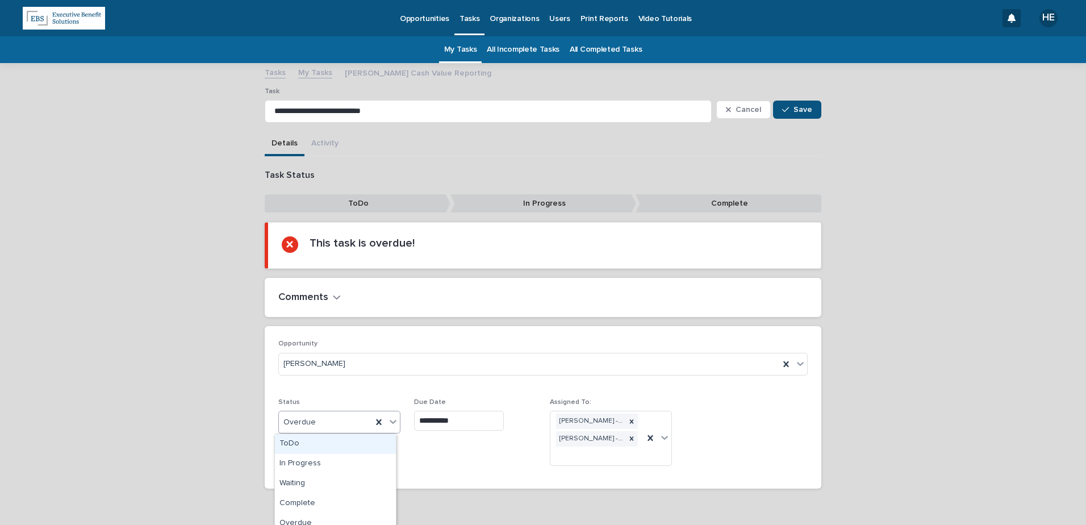
click at [305, 428] on div "Overdue" at bounding box center [325, 422] width 93 height 19
click at [298, 497] on div "Complete" at bounding box center [335, 503] width 121 height 20
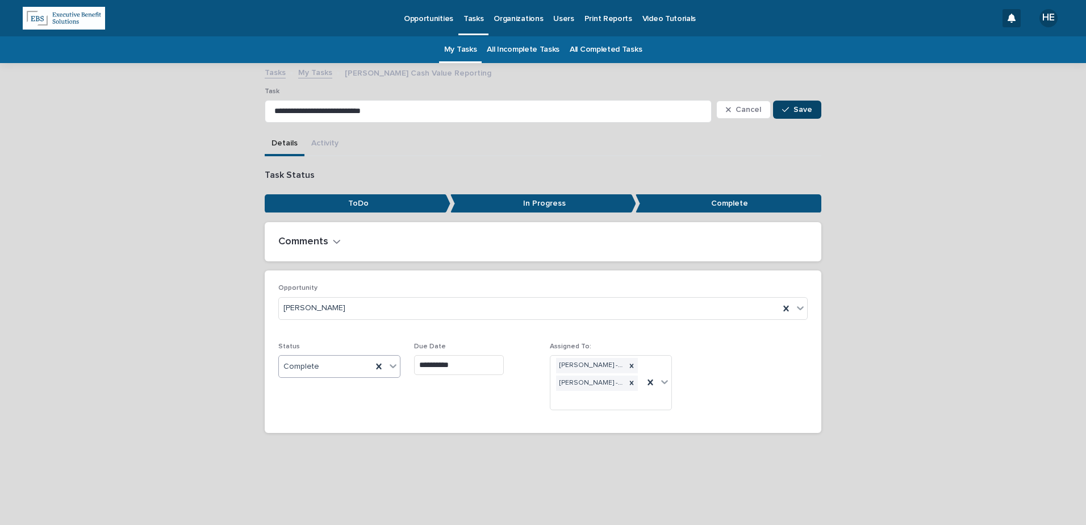
click at [802, 106] on span "Save" at bounding box center [802, 110] width 19 height 8
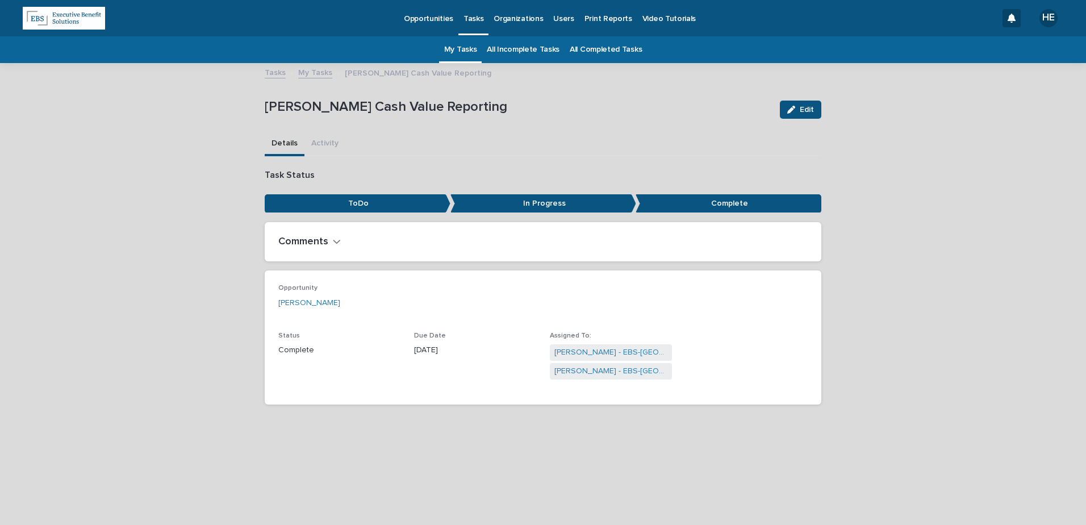
click at [451, 47] on link "My Tasks" at bounding box center [460, 49] width 33 height 27
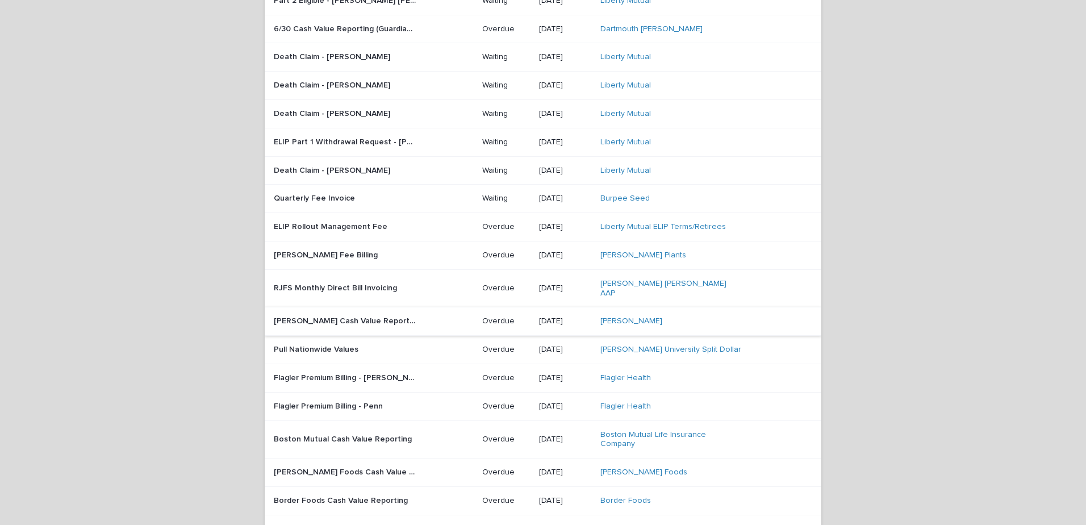
scroll to position [341, 0]
click at [321, 313] on p "[PERSON_NAME] Cash Value Reporting" at bounding box center [346, 319] width 144 height 12
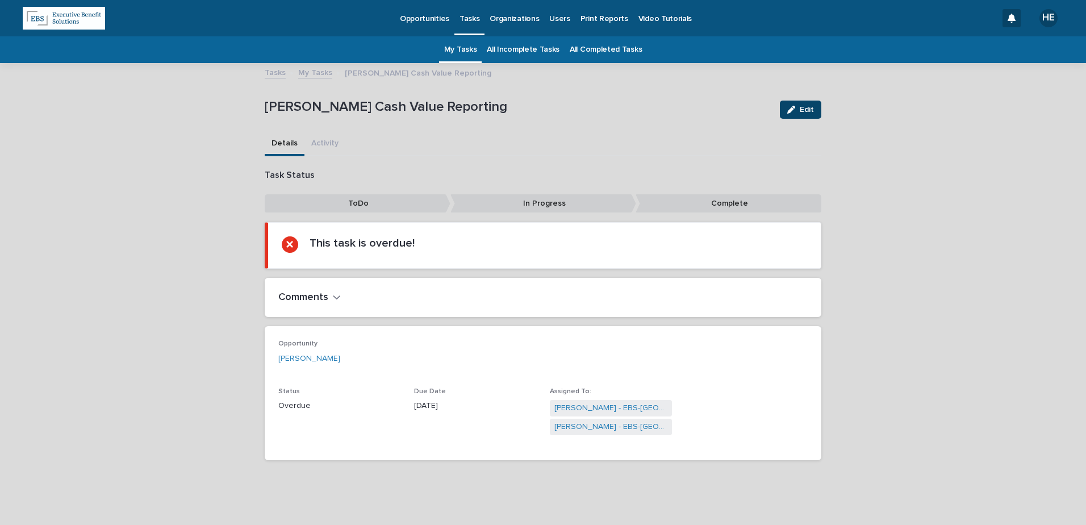
click at [804, 111] on span "Edit" at bounding box center [807, 110] width 14 height 8
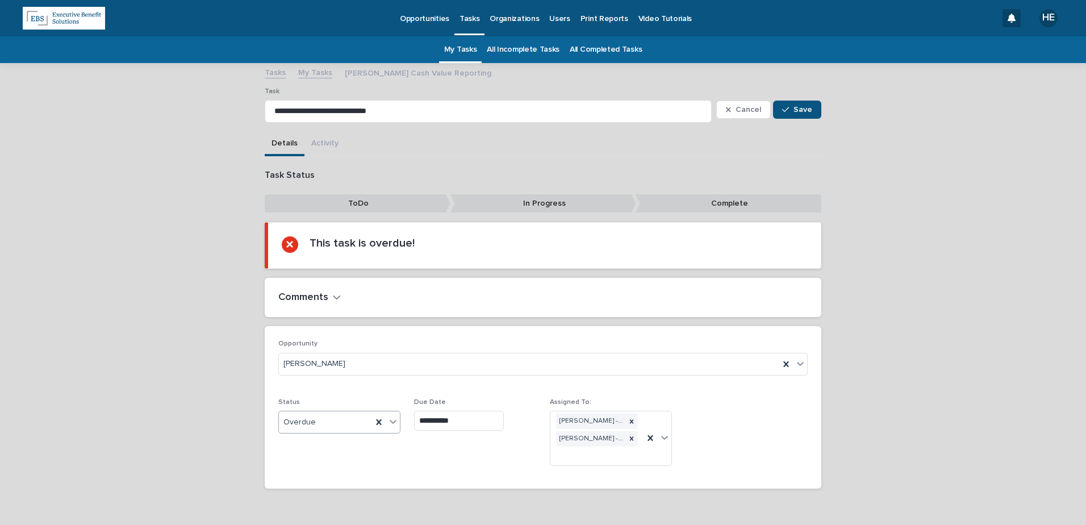
click at [313, 424] on div "Overdue" at bounding box center [325, 422] width 93 height 19
click at [314, 500] on div "Complete" at bounding box center [335, 503] width 121 height 20
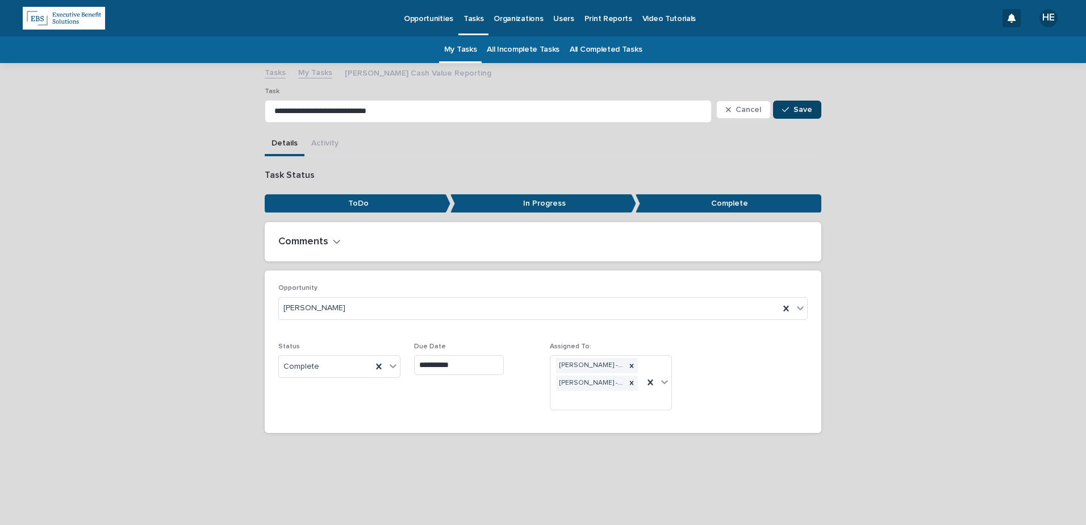
click at [790, 106] on div "button" at bounding box center [787, 110] width 11 height 8
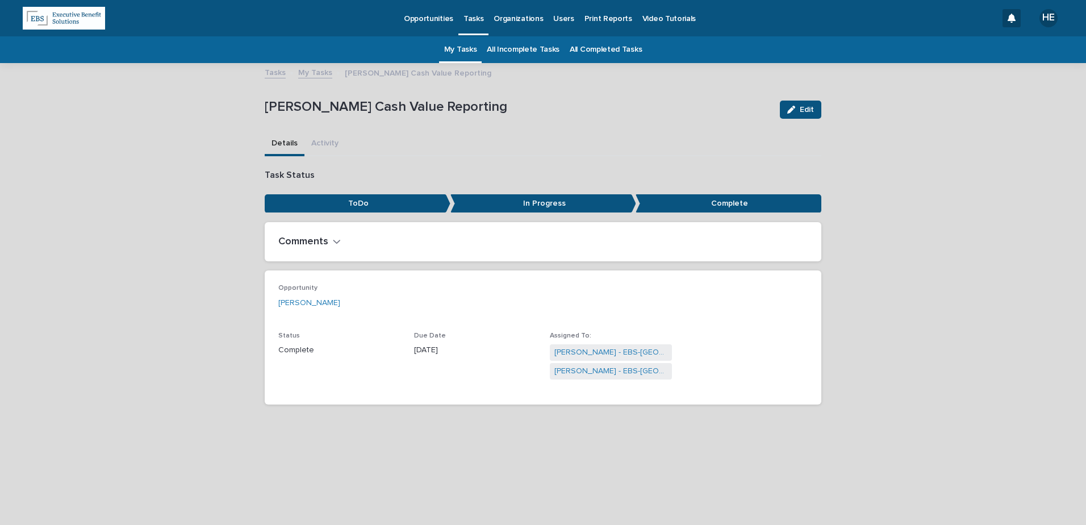
click at [455, 47] on link "My Tasks" at bounding box center [460, 49] width 33 height 27
